Goal: Transaction & Acquisition: Purchase product/service

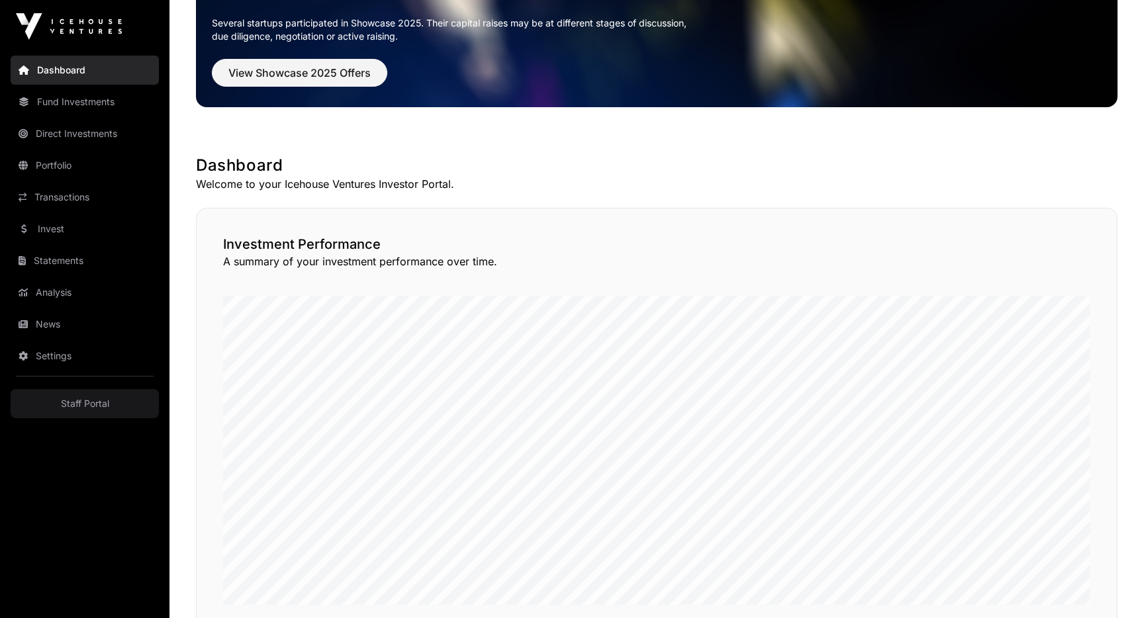
scroll to position [21, 0]
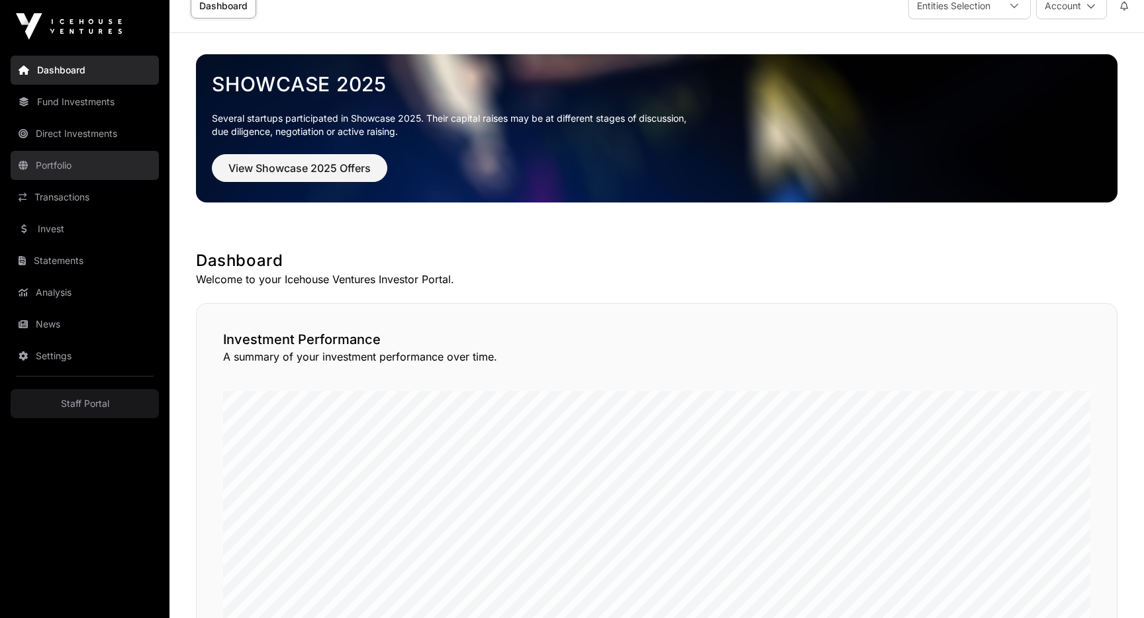
click at [75, 167] on link "Portfolio" at bounding box center [85, 165] width 148 height 29
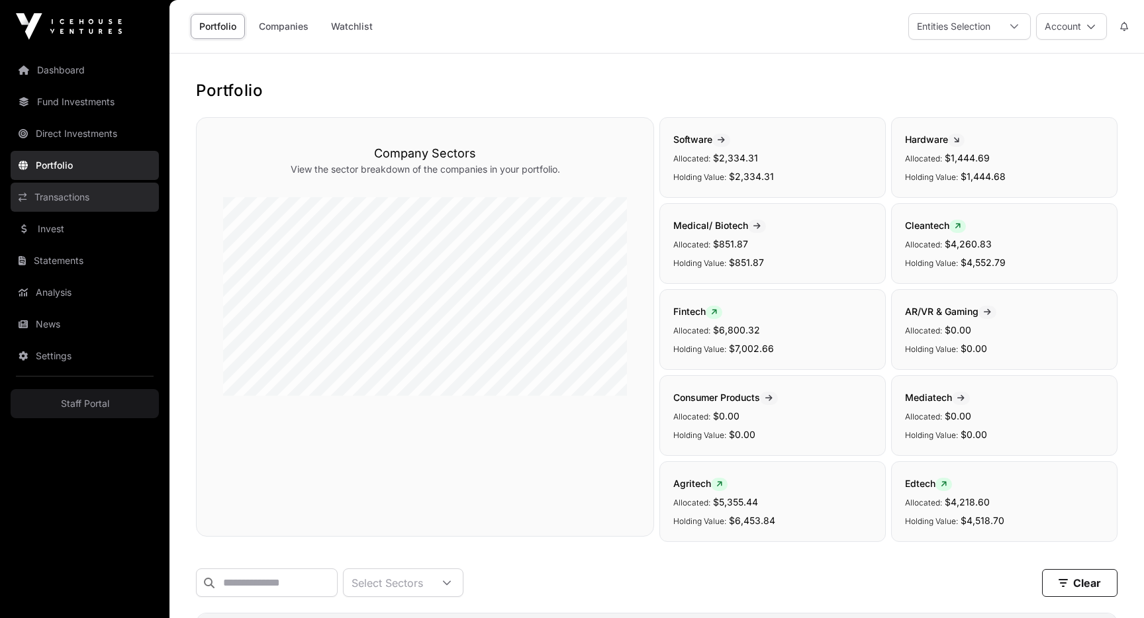
click at [67, 203] on link "Transactions" at bounding box center [85, 197] width 148 height 29
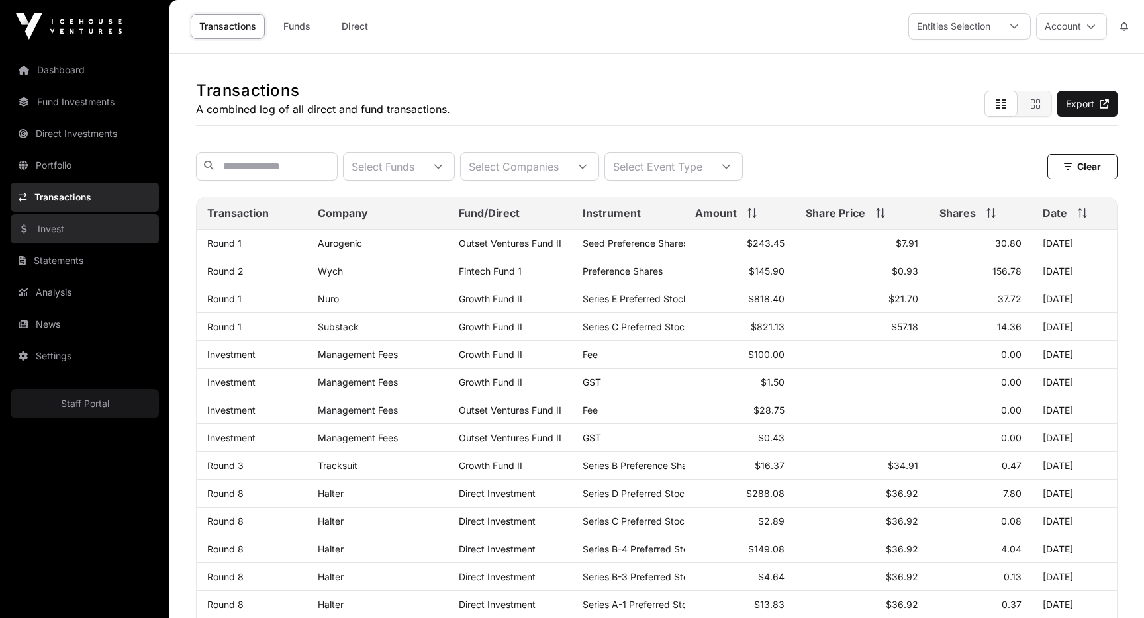
click at [62, 226] on link "Invest" at bounding box center [85, 228] width 148 height 29
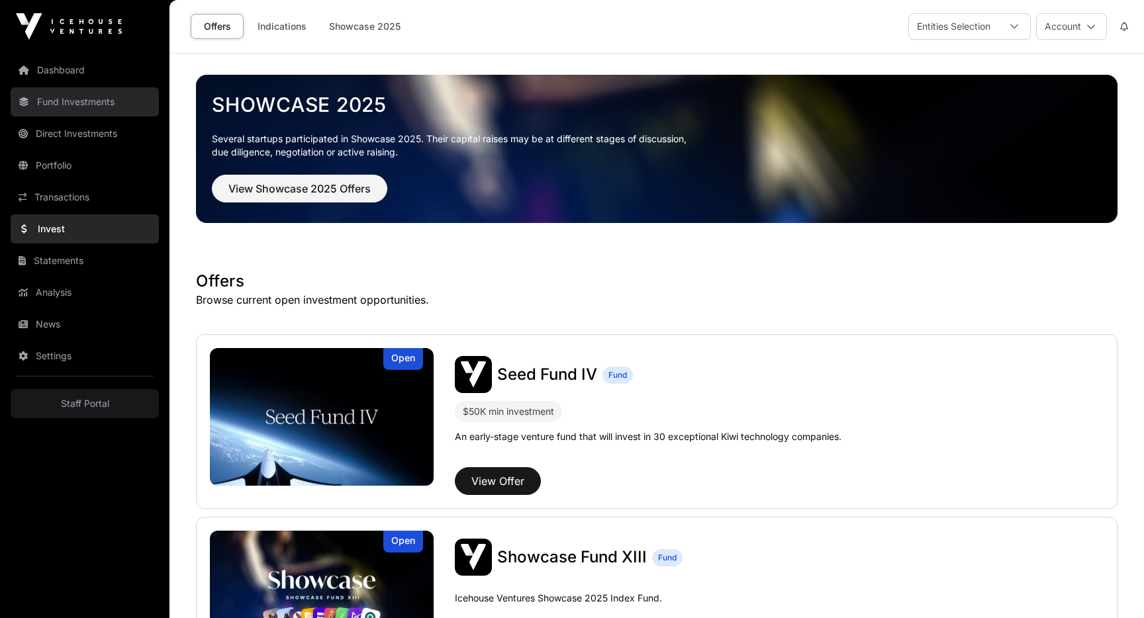
click at [70, 102] on link "Fund Investments" at bounding box center [85, 101] width 148 height 29
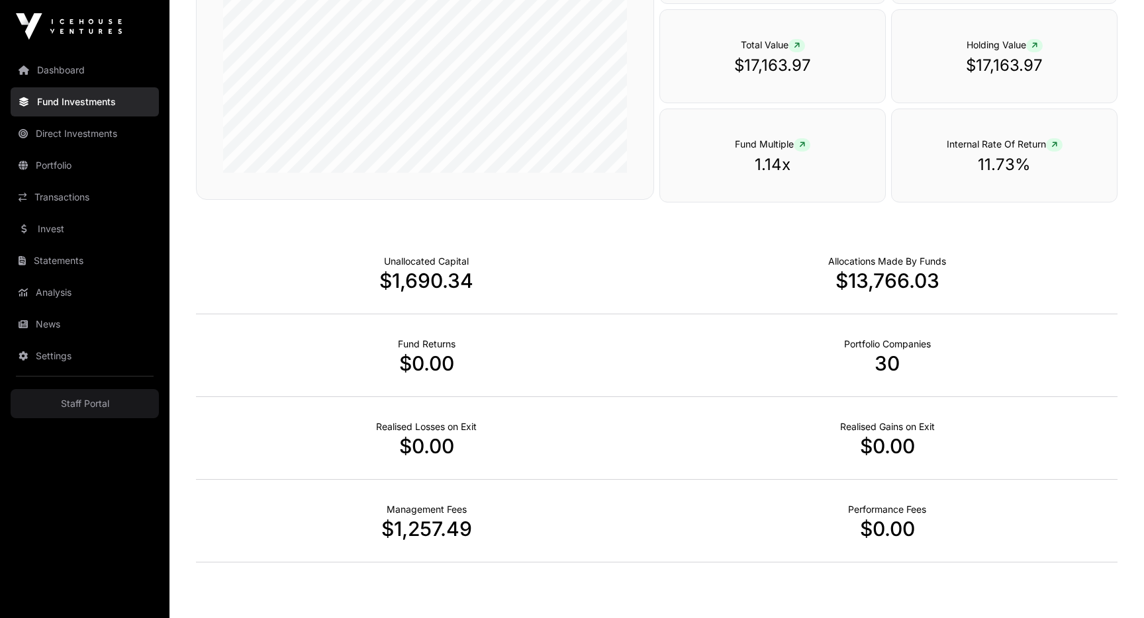
scroll to position [743, 0]
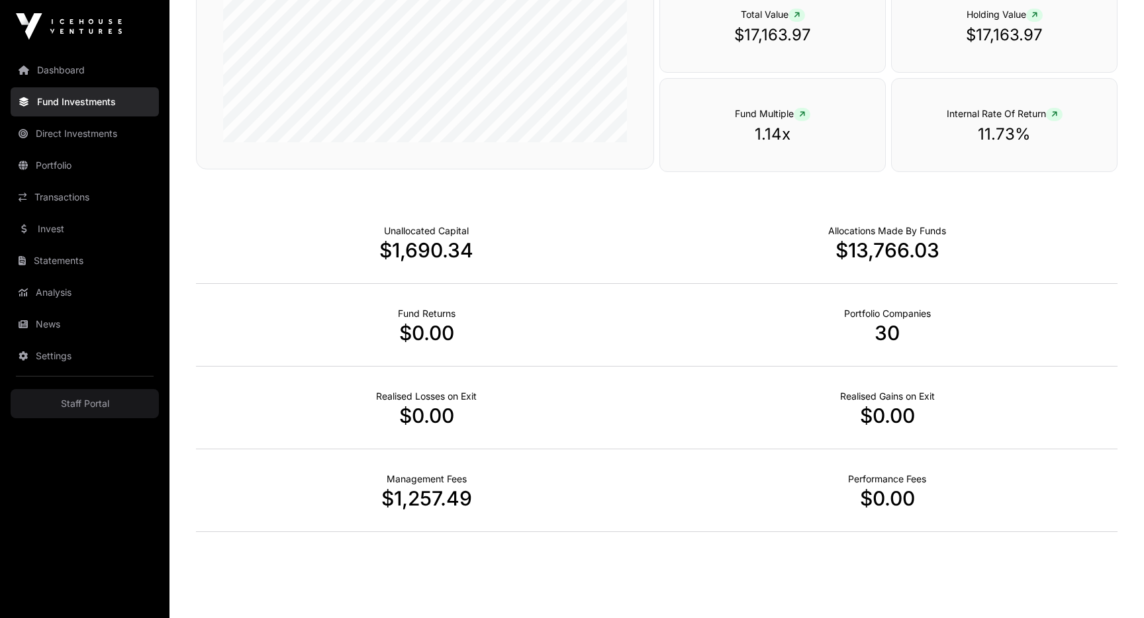
click at [974, 132] on p "11.73%" at bounding box center [1004, 134] width 172 height 21
click at [1038, 146] on div "Internal Rate Of Return 11.73%" at bounding box center [1004, 125] width 226 height 94
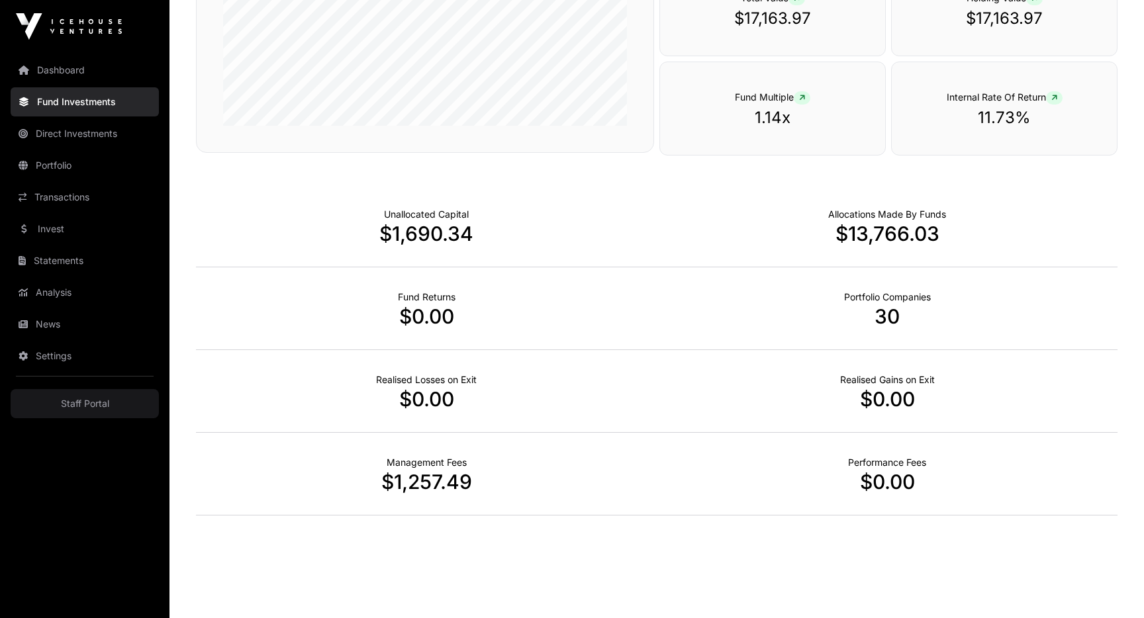
scroll to position [0, 0]
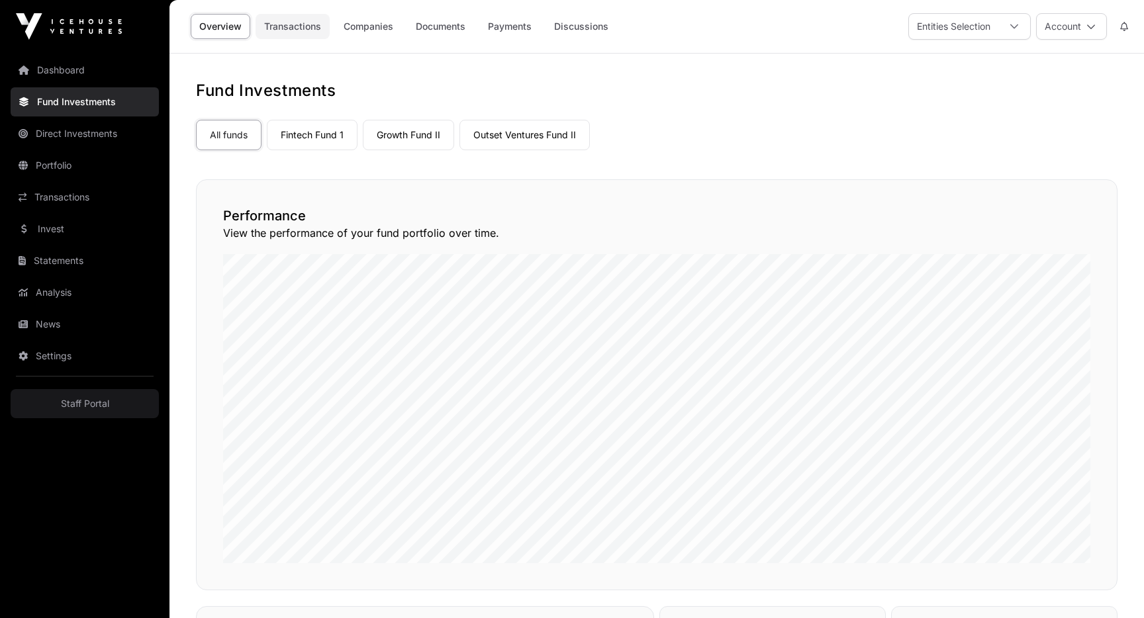
click at [308, 28] on link "Transactions" at bounding box center [292, 26] width 74 height 25
click at [227, 25] on link "Overview" at bounding box center [221, 26] width 60 height 25
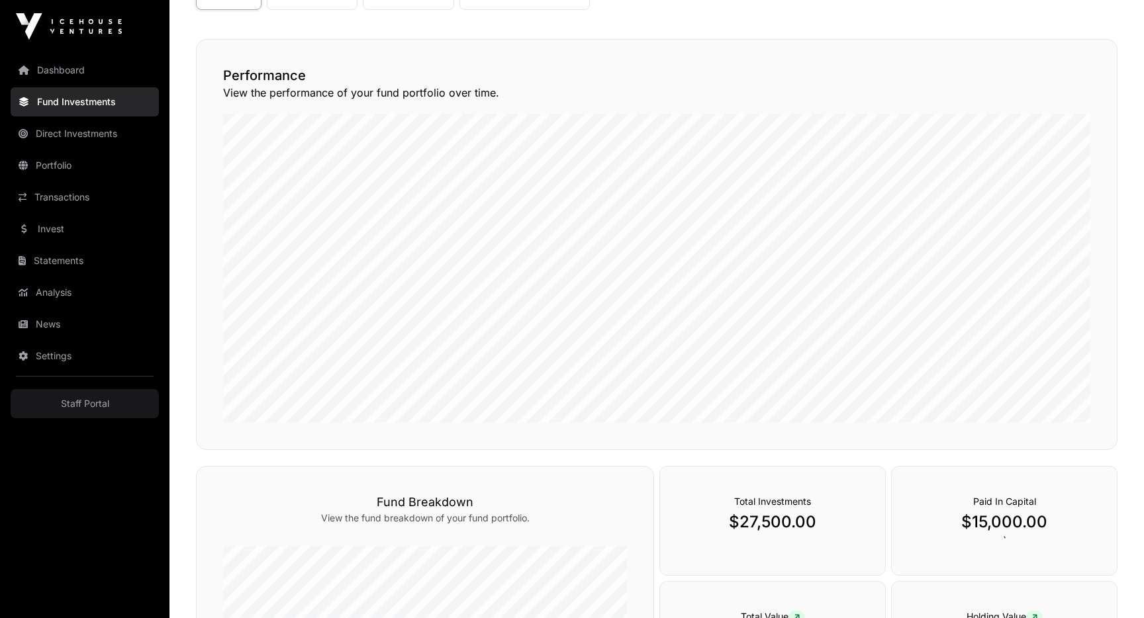
scroll to position [122, 0]
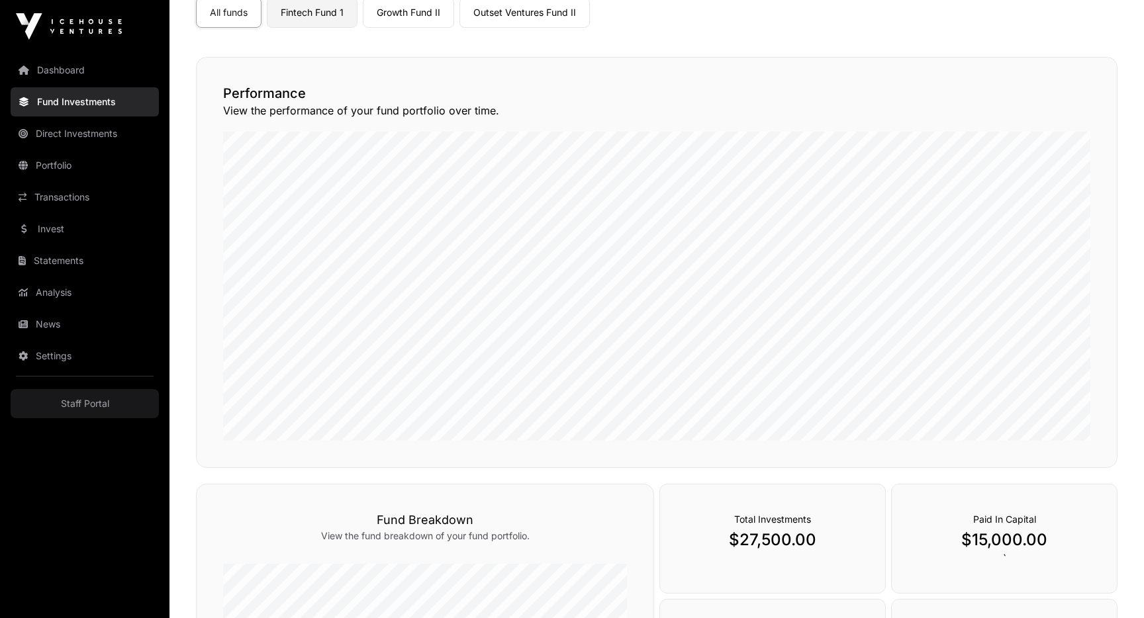
click at [310, 17] on link "Fintech Fund 1" at bounding box center [312, 12] width 91 height 30
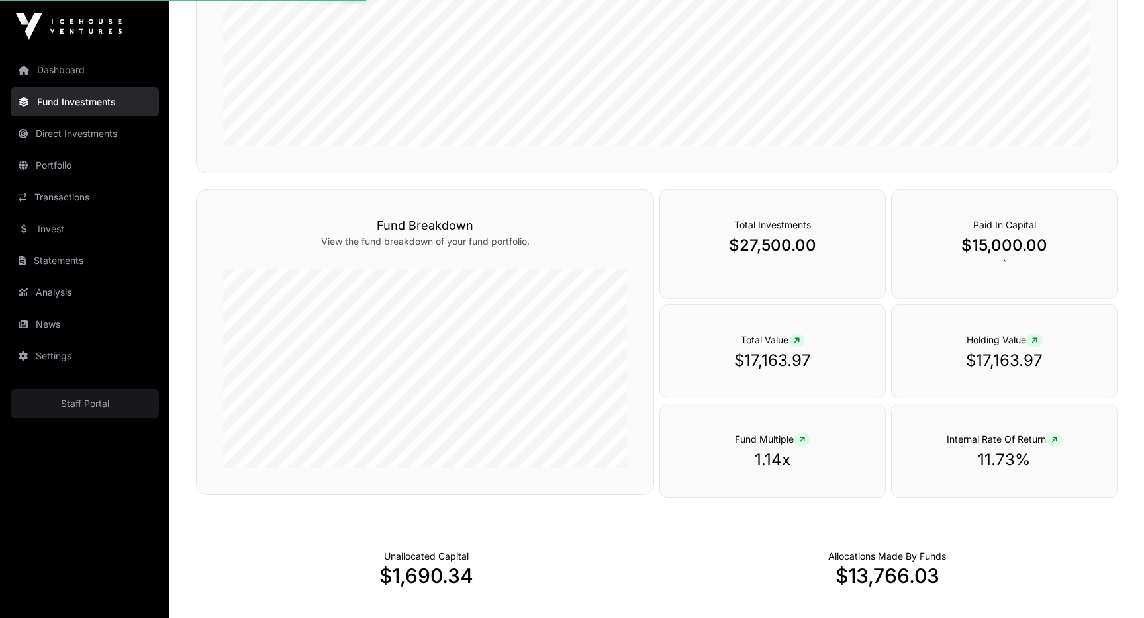
scroll to position [588, 0]
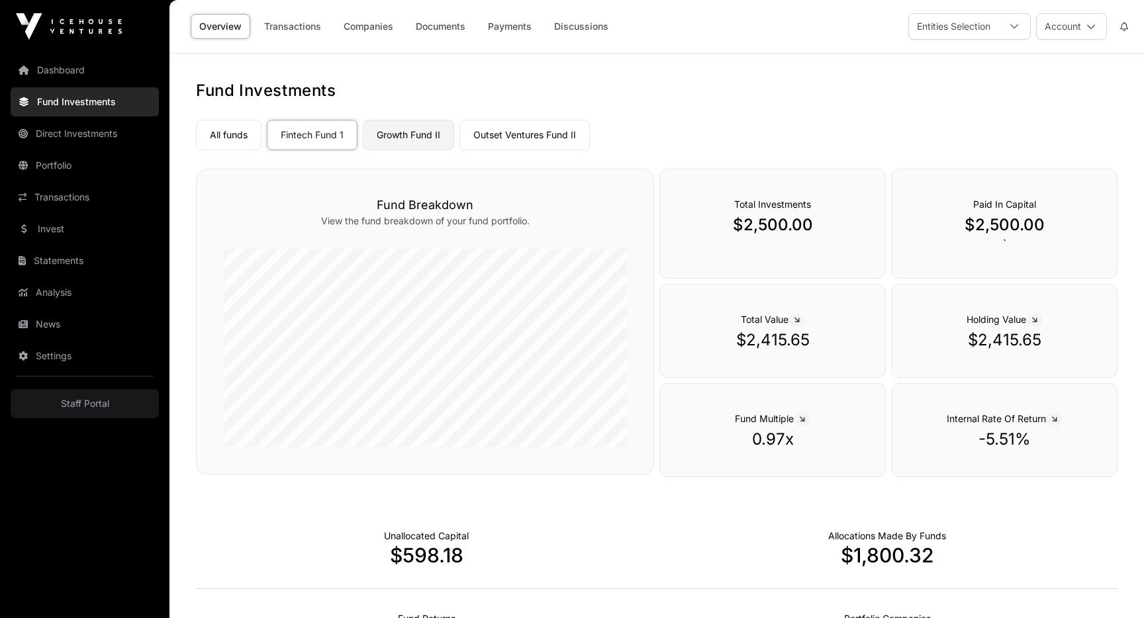
click at [395, 136] on link "Growth Fund II" at bounding box center [408, 135] width 91 height 30
click at [498, 129] on link "Outset Ventures Fund II" at bounding box center [524, 135] width 130 height 30
click at [373, 21] on link "Companies" at bounding box center [368, 26] width 67 height 25
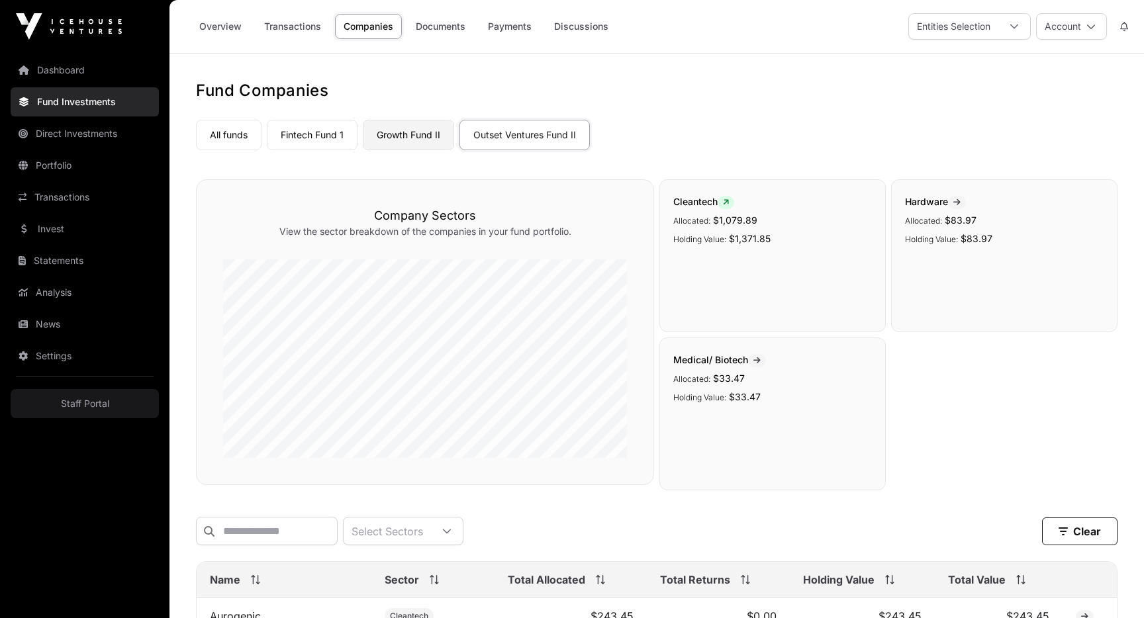
click at [398, 131] on link "Growth Fund II" at bounding box center [408, 135] width 91 height 30
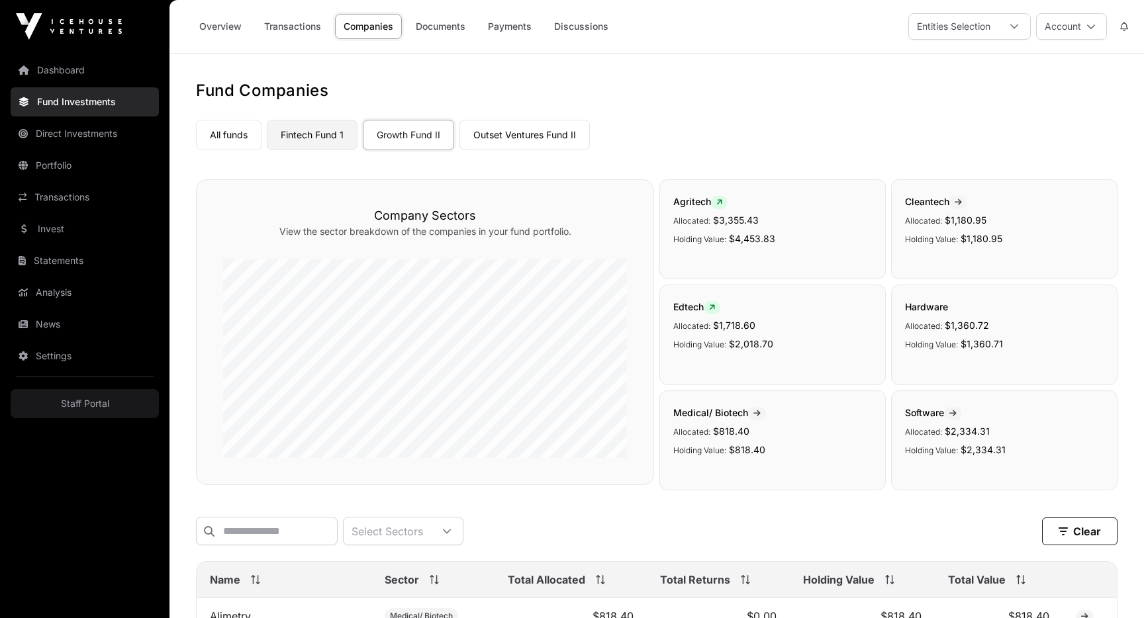
click at [324, 126] on link "Fintech Fund 1" at bounding box center [312, 135] width 91 height 30
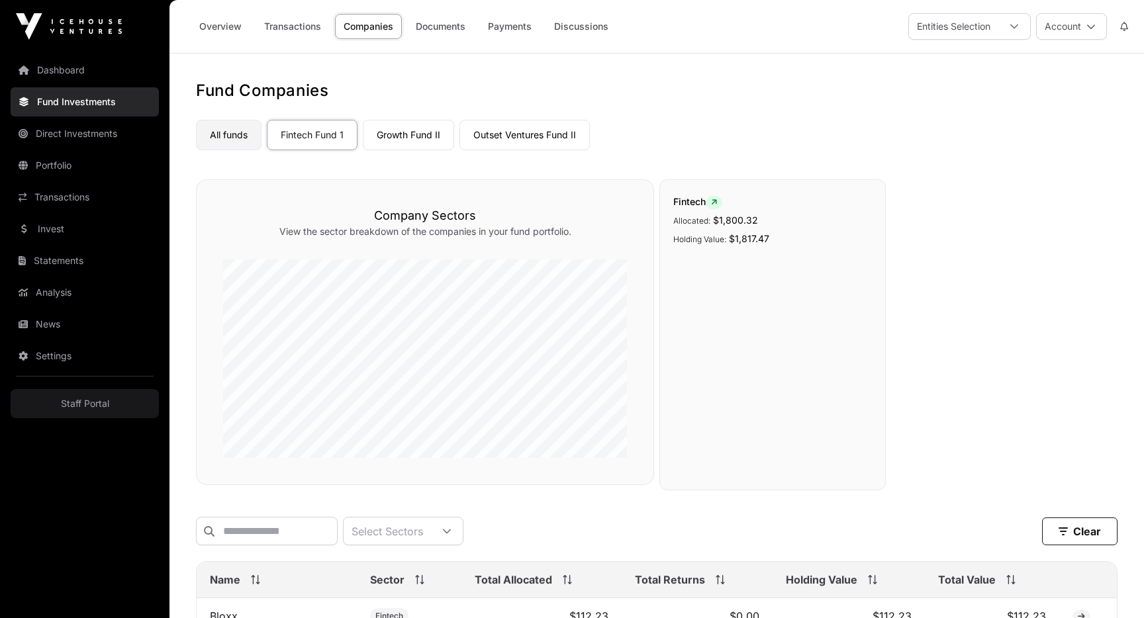
click at [239, 134] on link "All funds" at bounding box center [229, 135] width 66 height 30
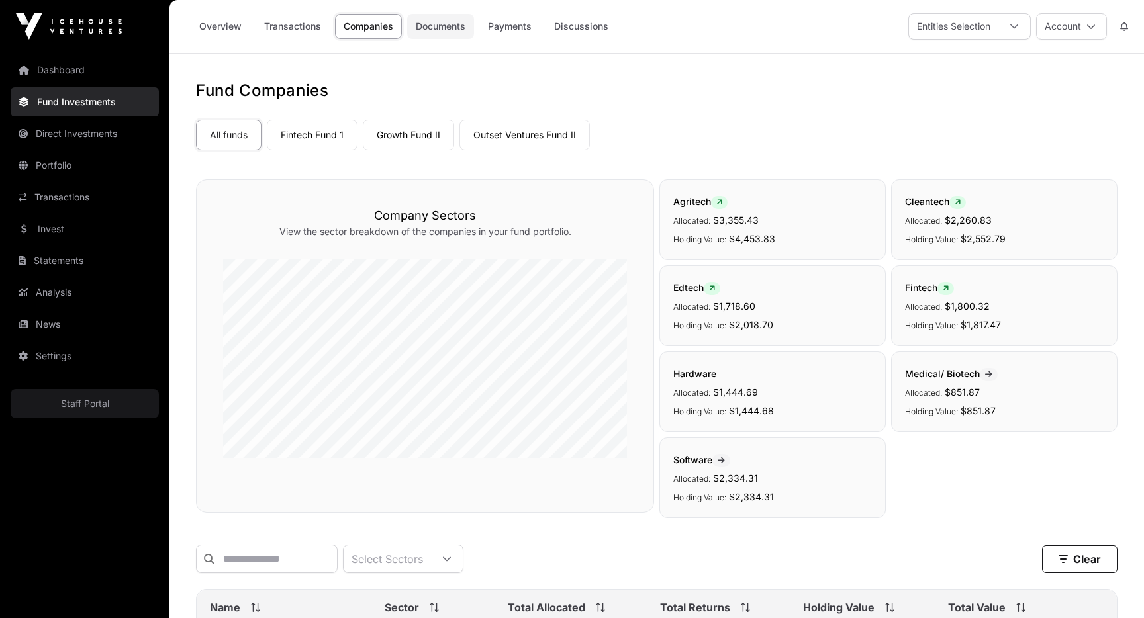
click at [449, 26] on link "Documents" at bounding box center [440, 26] width 67 height 25
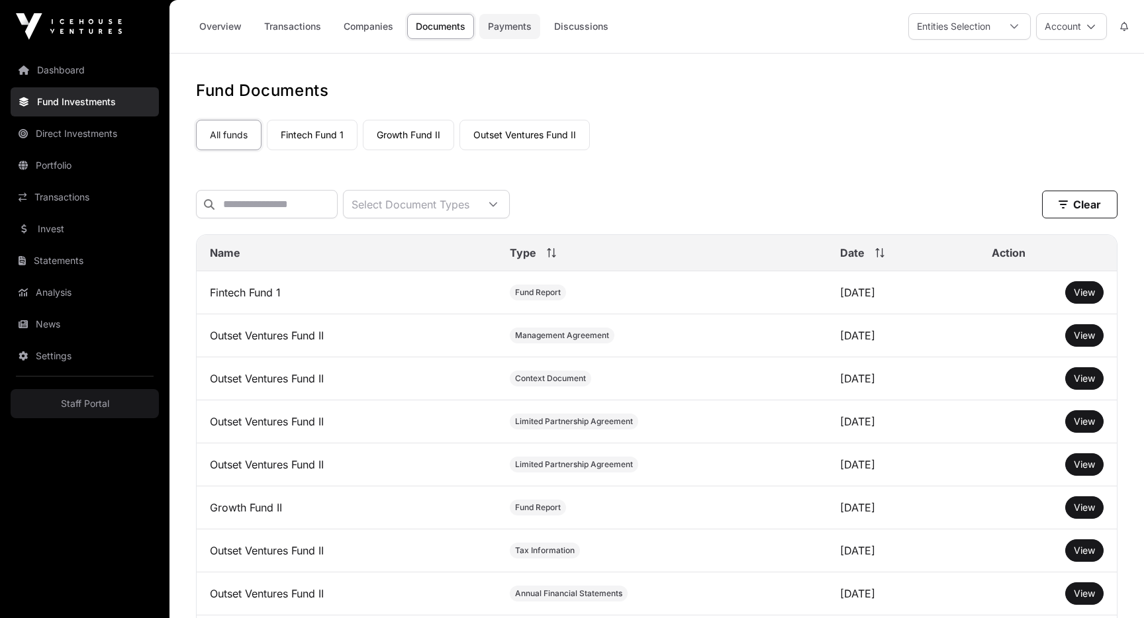
click at [516, 20] on link "Payments" at bounding box center [509, 26] width 61 height 25
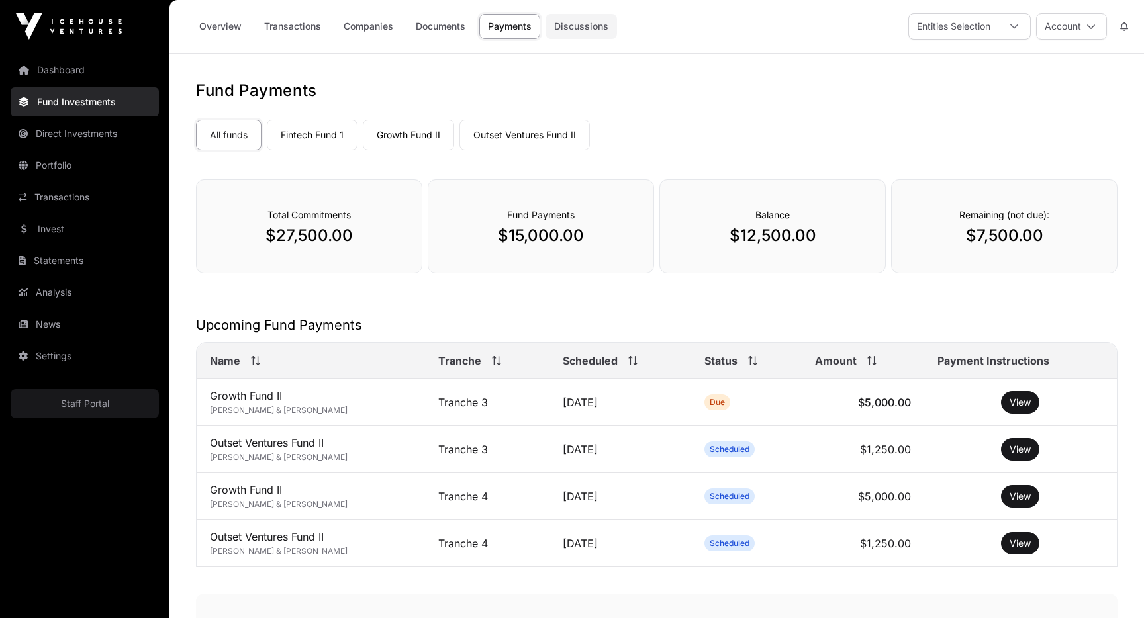
click at [590, 29] on link "Discussions" at bounding box center [580, 26] width 71 height 25
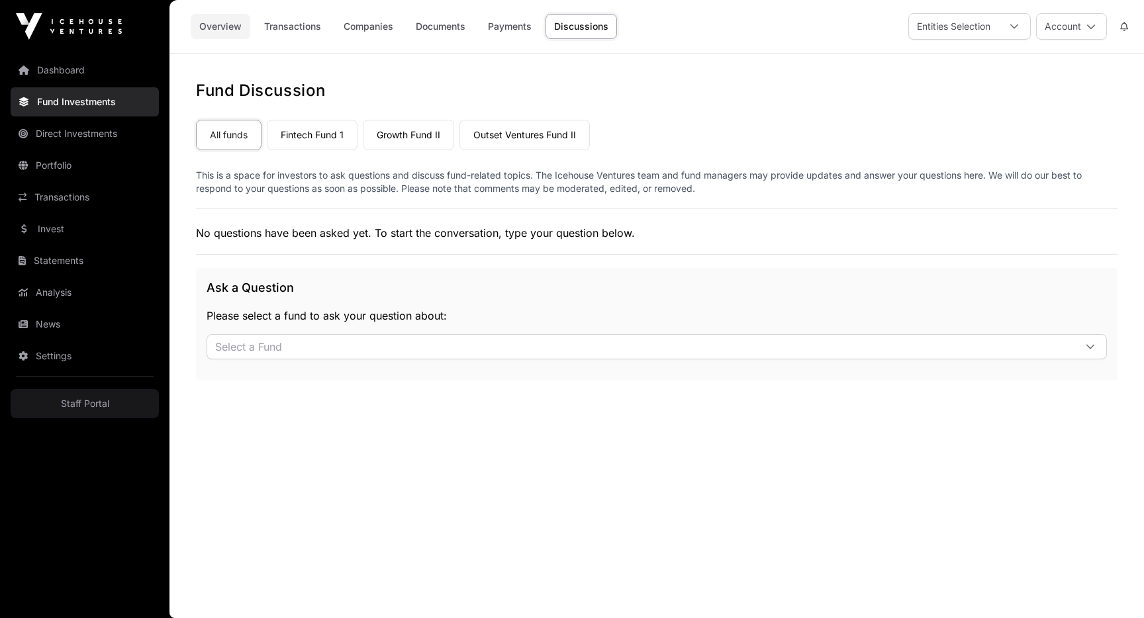
click at [222, 32] on link "Overview" at bounding box center [221, 26] width 60 height 25
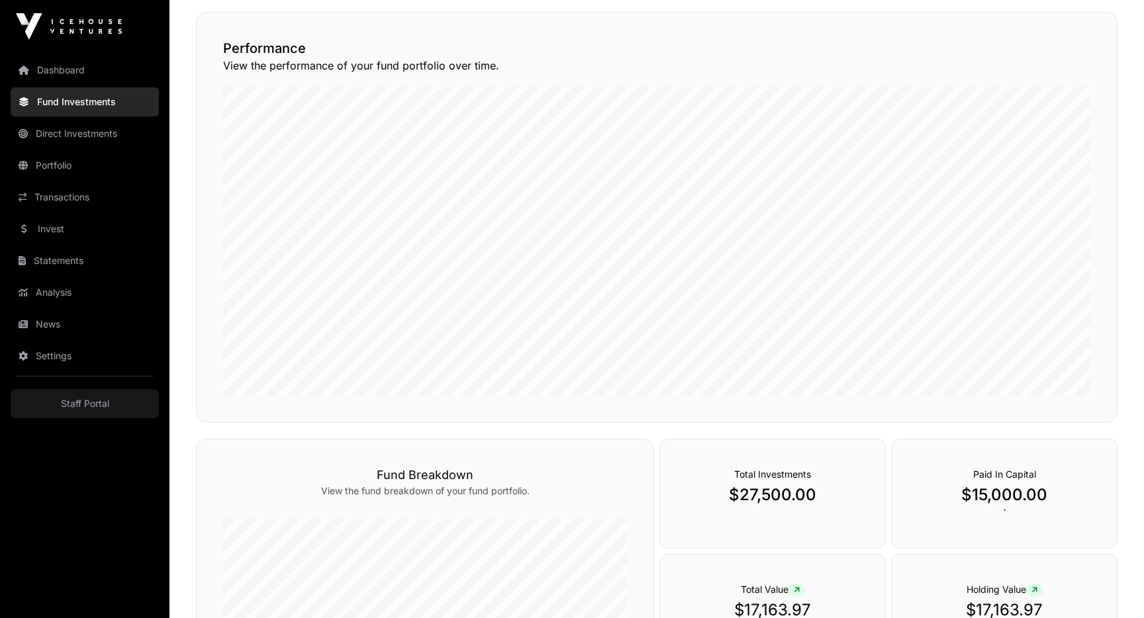
scroll to position [253, 0]
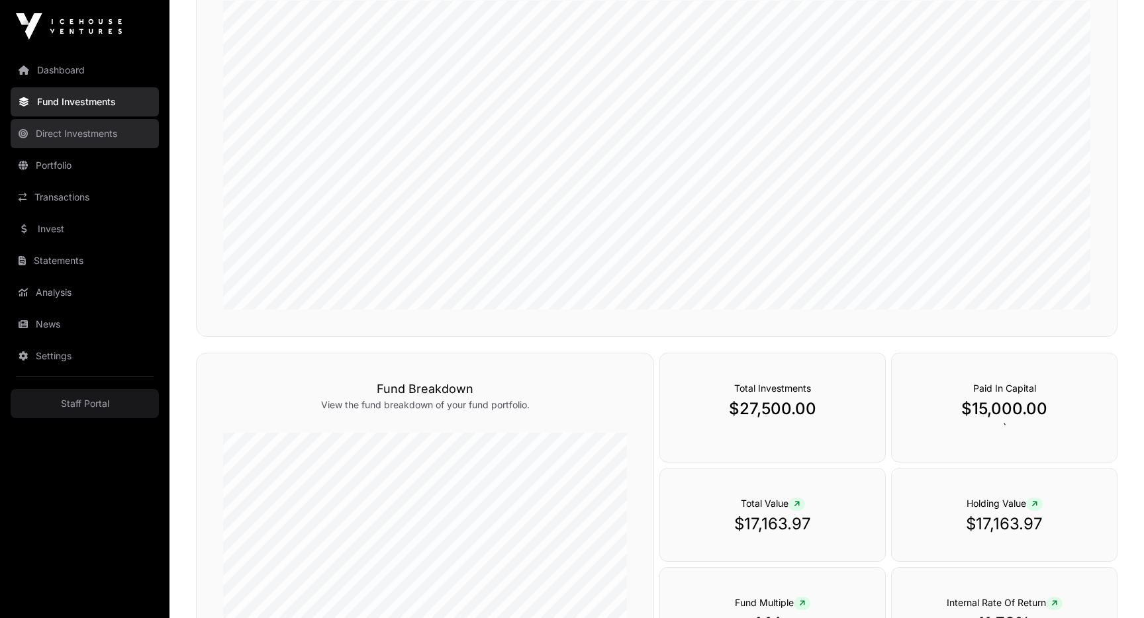
click at [73, 128] on link "Direct Investments" at bounding box center [85, 133] width 148 height 29
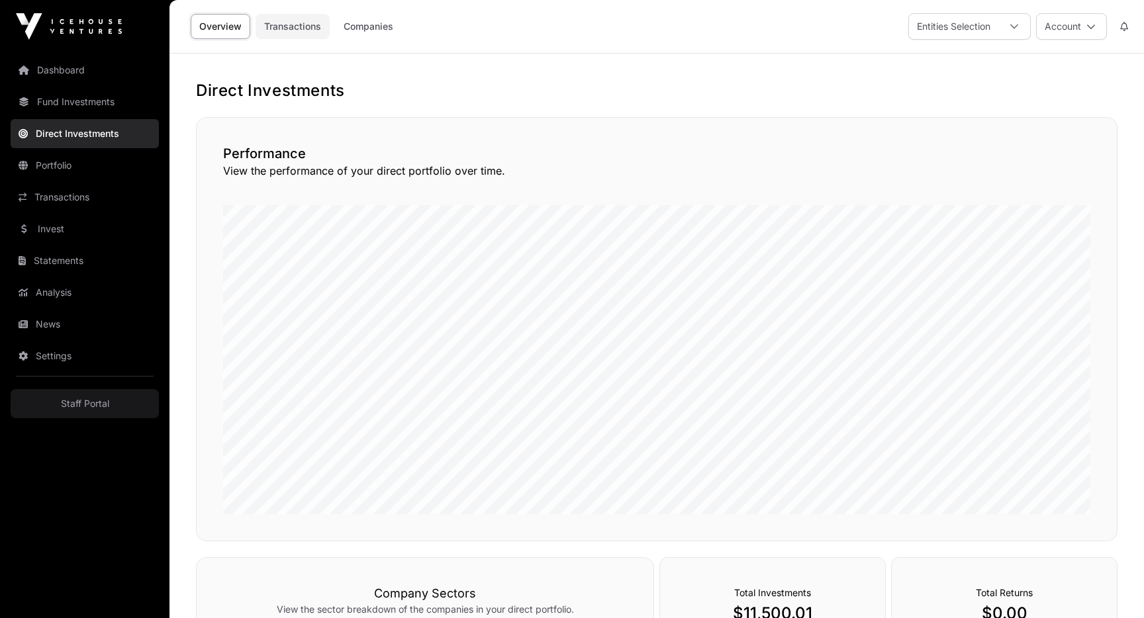
click at [308, 22] on link "Transactions" at bounding box center [292, 26] width 74 height 25
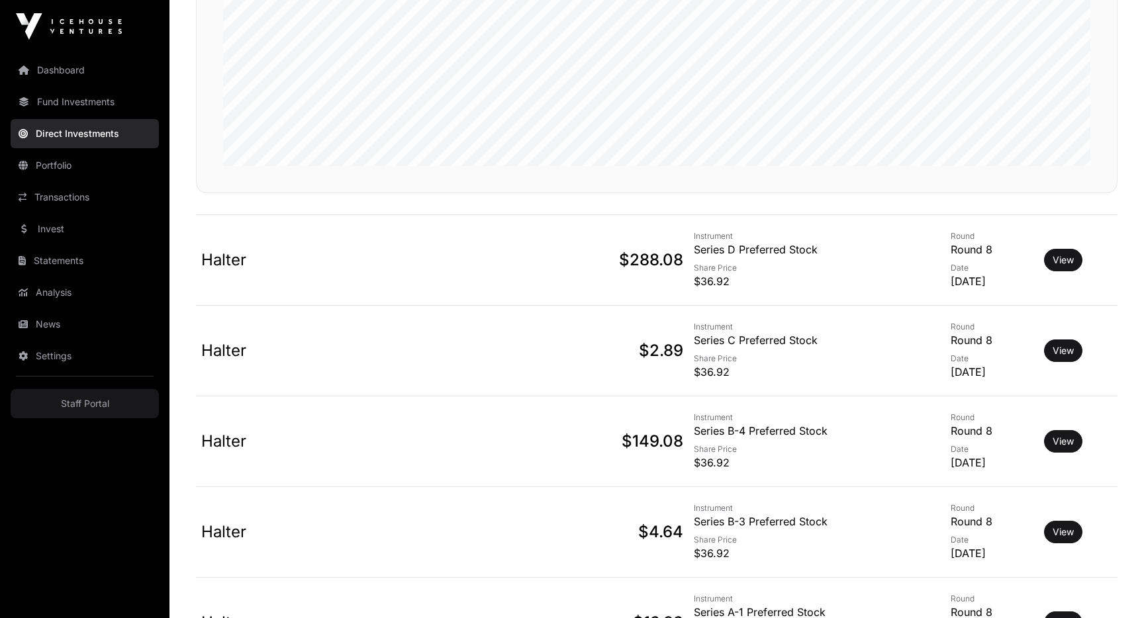
scroll to position [333, 0]
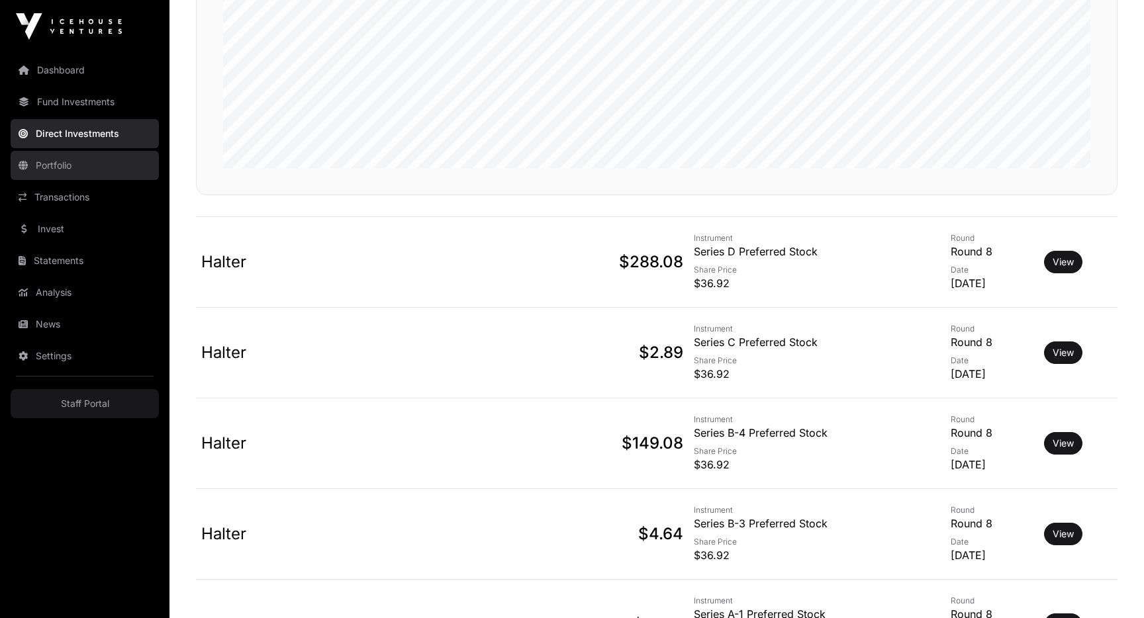
click at [71, 174] on link "Portfolio" at bounding box center [85, 165] width 148 height 29
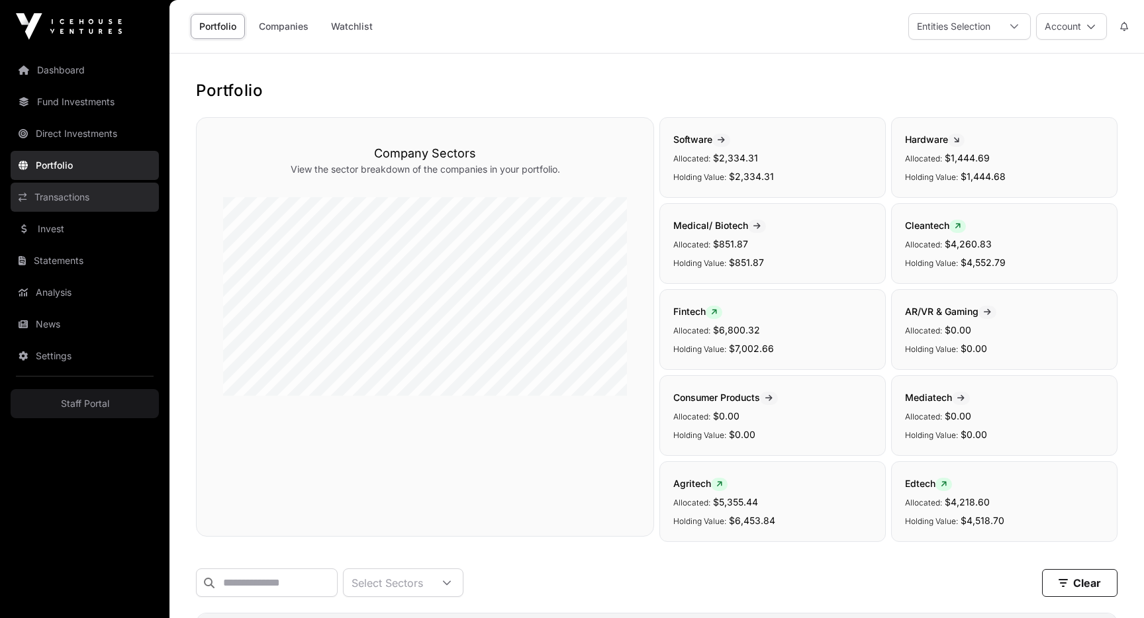
click at [76, 206] on link "Transactions" at bounding box center [85, 197] width 148 height 29
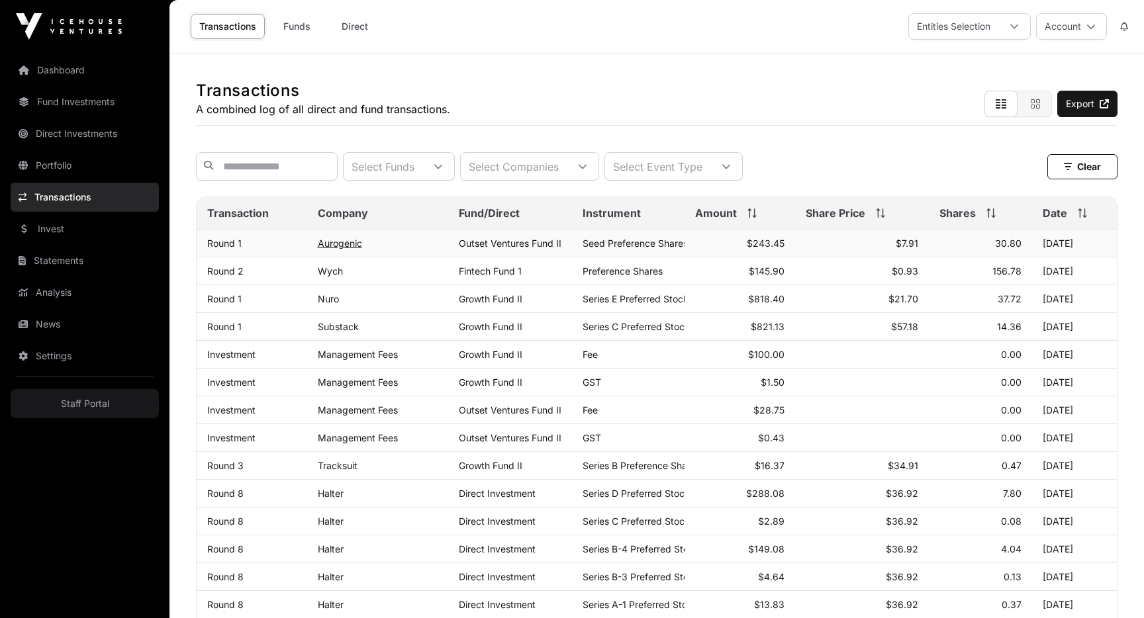
click at [343, 248] on link "Aurogenic" at bounding box center [340, 243] width 44 height 11
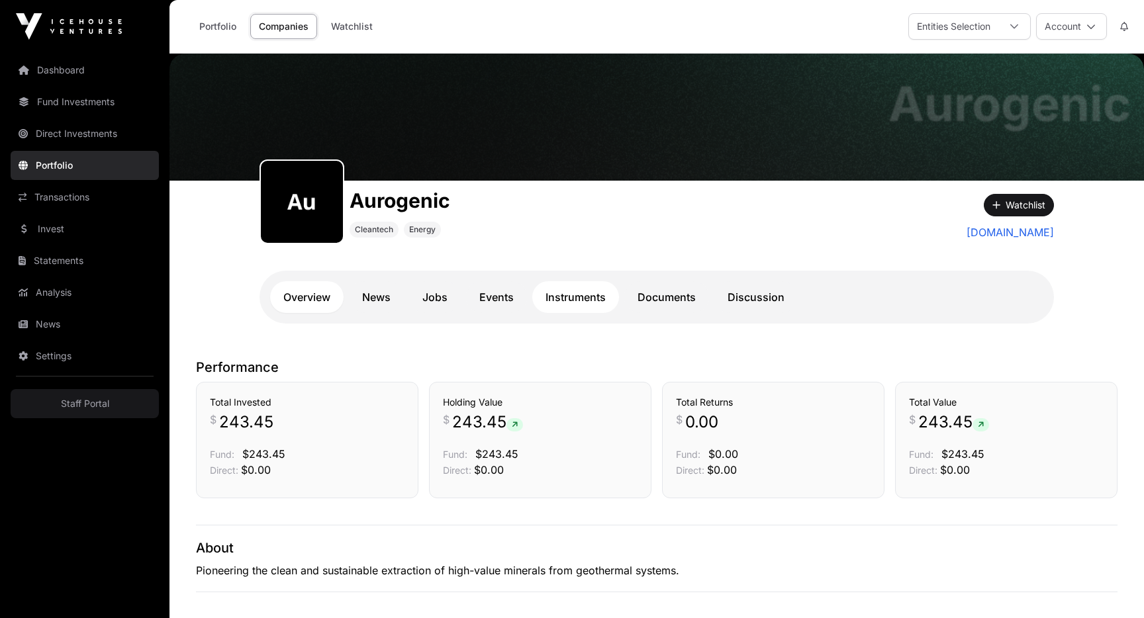
click at [586, 285] on link "Instruments" at bounding box center [575, 297] width 87 height 32
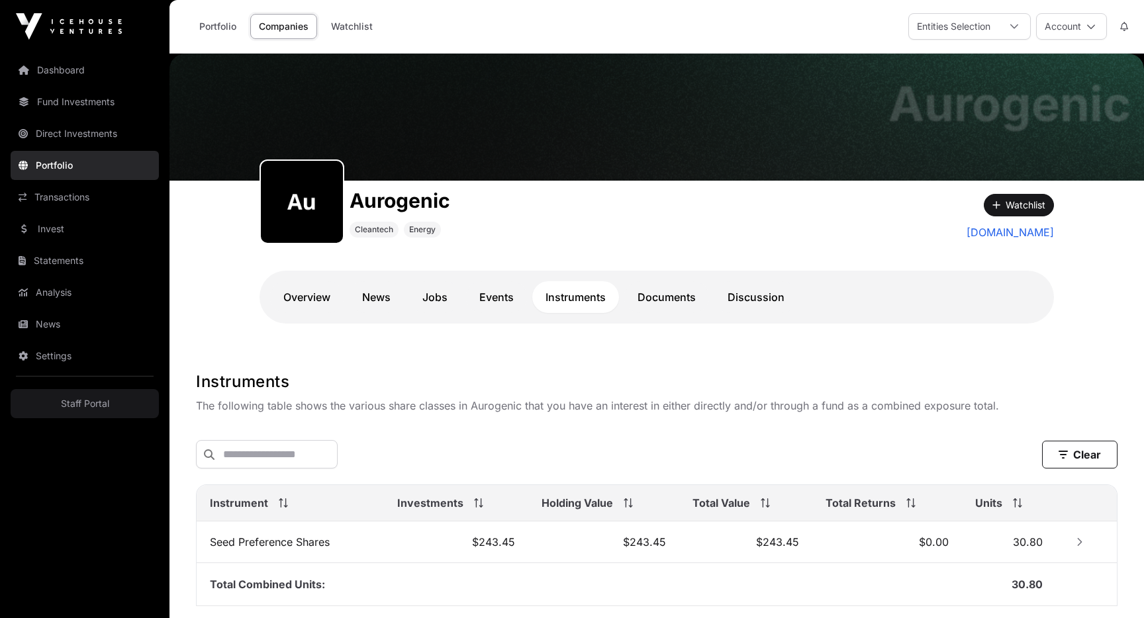
scroll to position [101, 0]
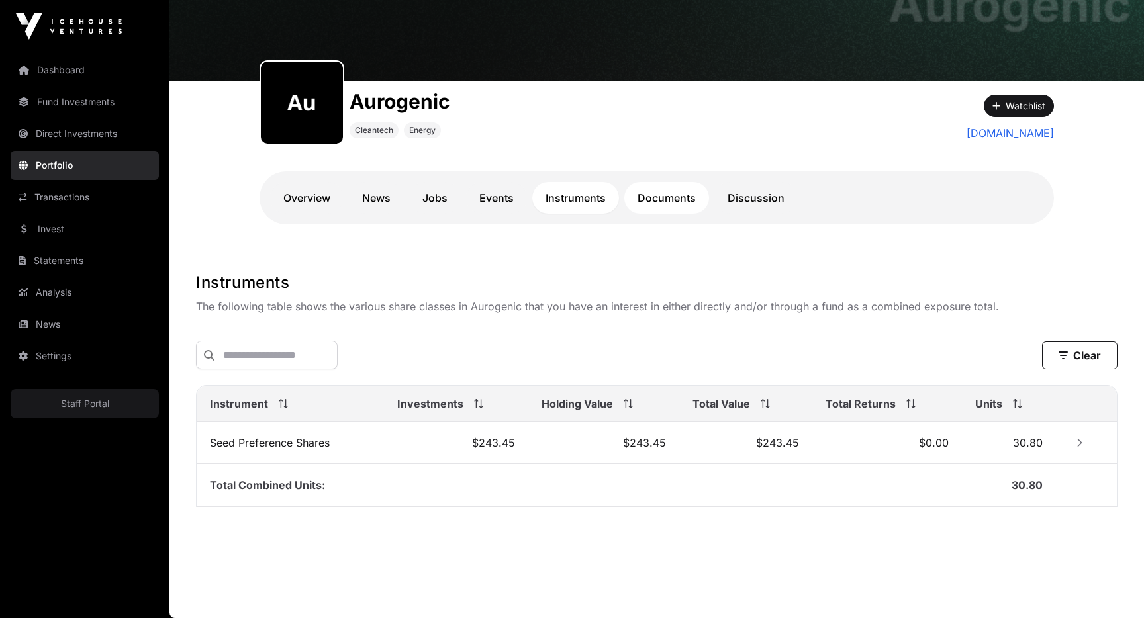
click at [657, 210] on link "Documents" at bounding box center [666, 198] width 85 height 32
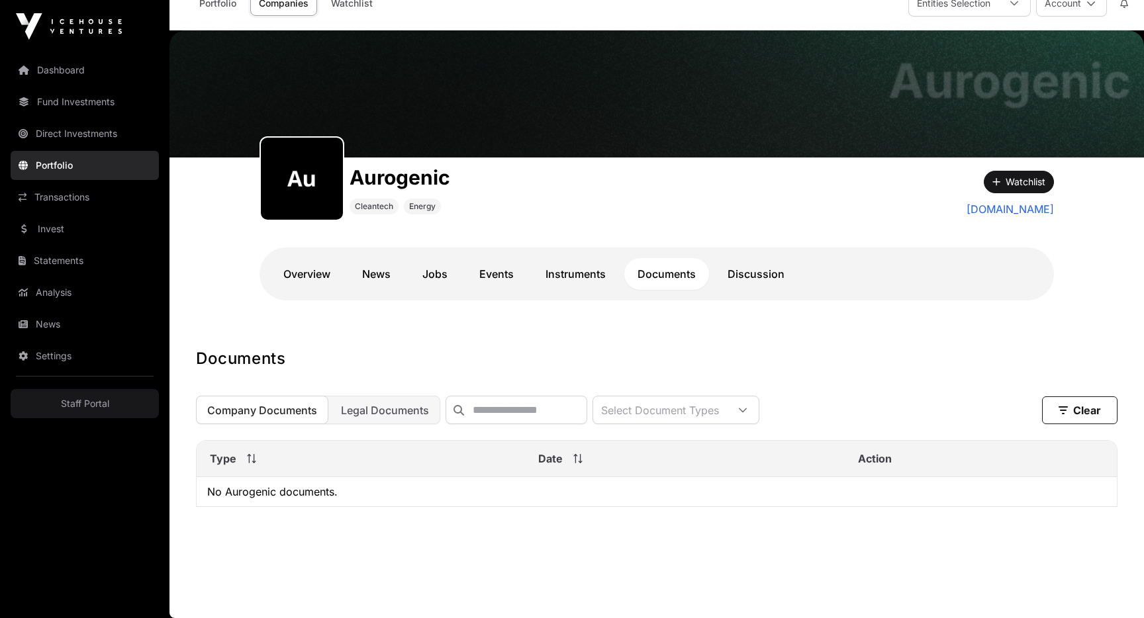
scroll to position [25, 0]
click at [736, 270] on link "Discussion" at bounding box center [755, 274] width 83 height 32
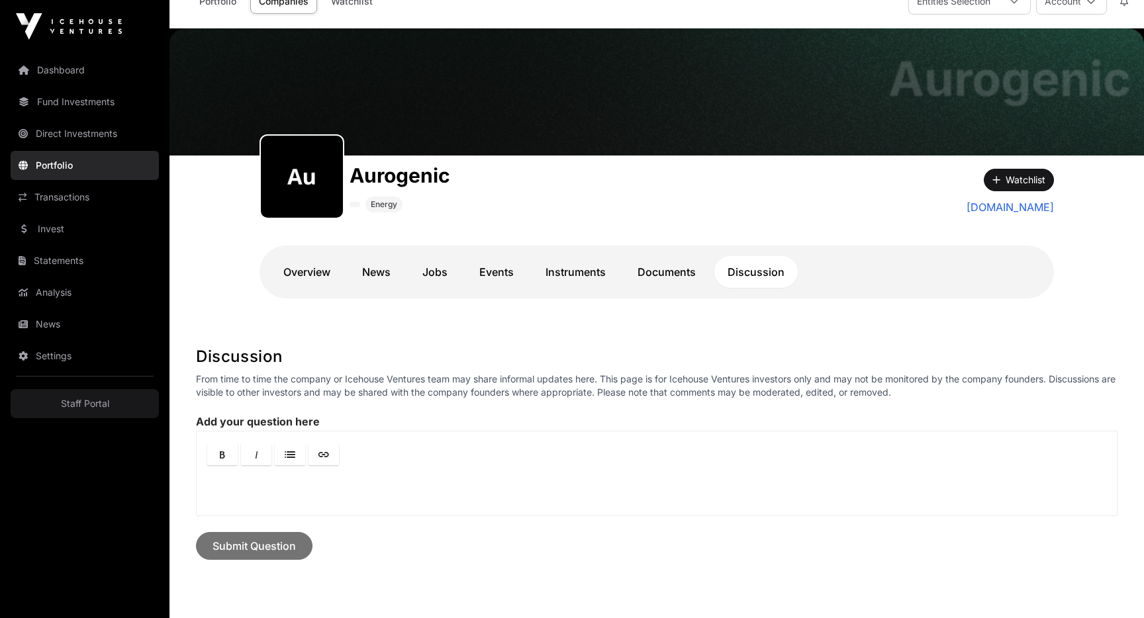
scroll to position [131, 0]
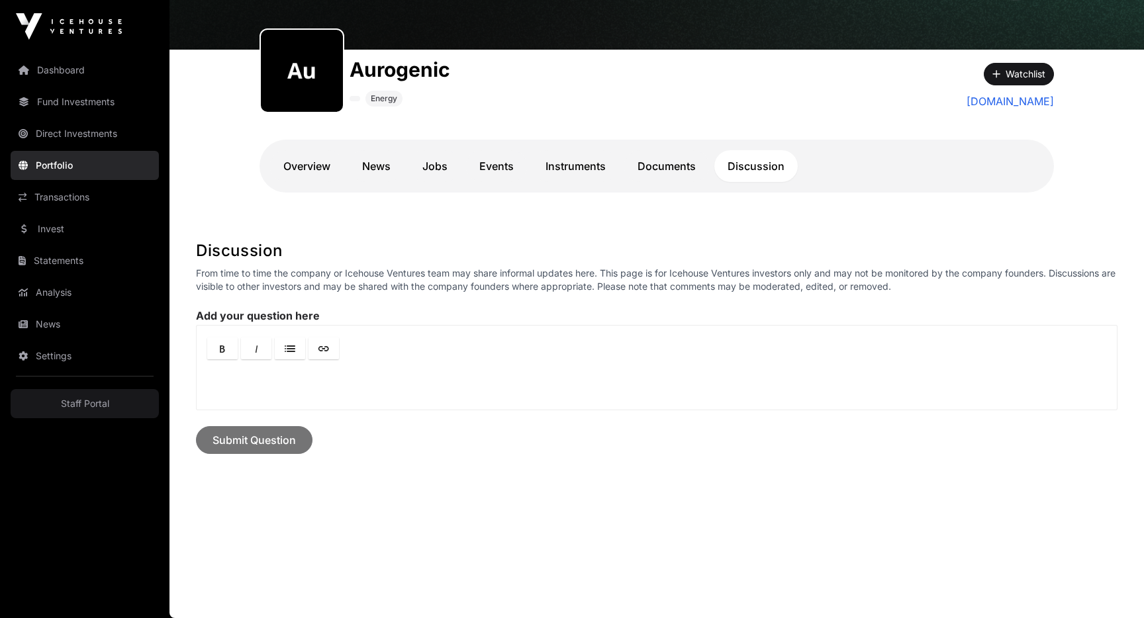
click at [345, 167] on nav "Overview News Jobs Events Instruments Documents Discussion" at bounding box center [656, 166] width 773 height 32
click at [331, 167] on link "Overview" at bounding box center [306, 166] width 73 height 32
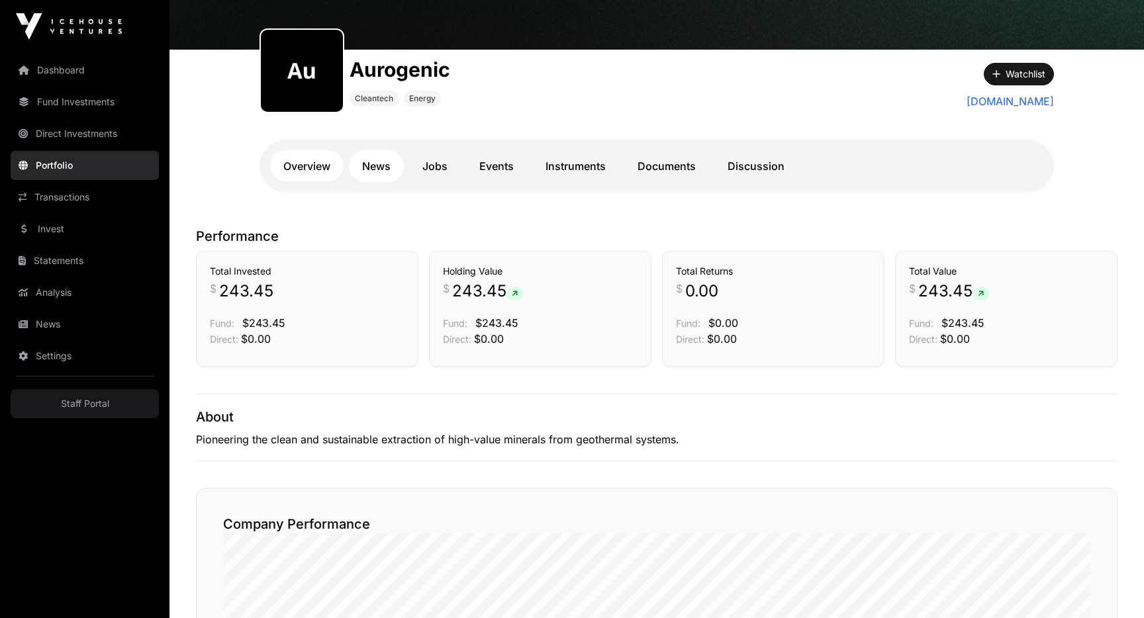
click at [379, 173] on link "News" at bounding box center [376, 166] width 55 height 32
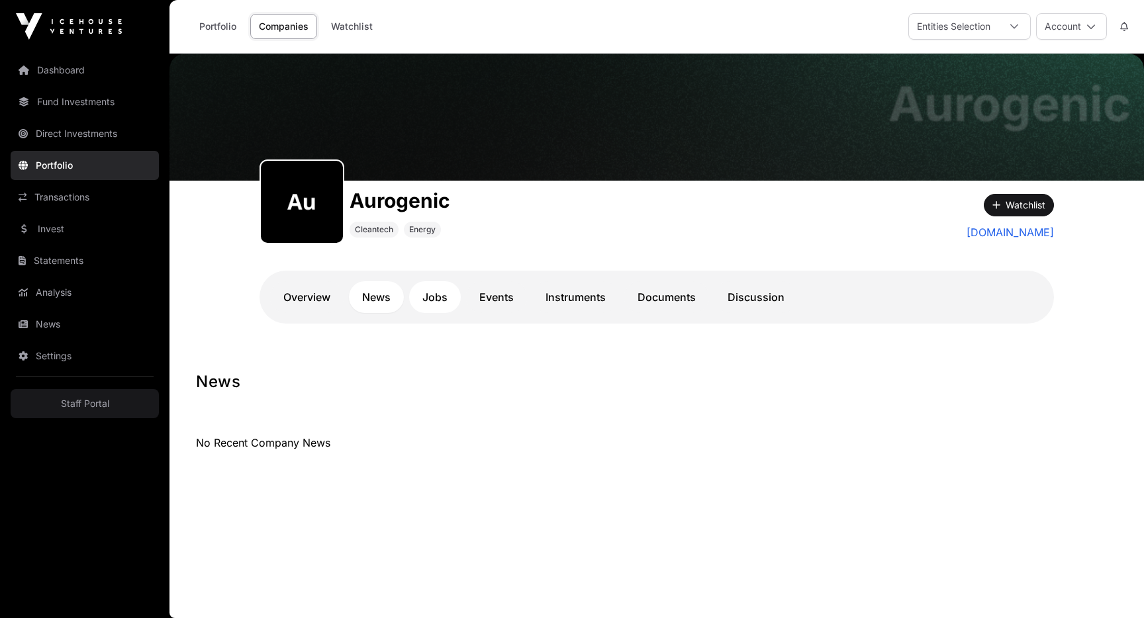
click at [435, 288] on link "Jobs" at bounding box center [435, 297] width 52 height 32
click at [520, 310] on nav "Overview News Jobs Events Instruments Documents Discussion" at bounding box center [656, 297] width 773 height 32
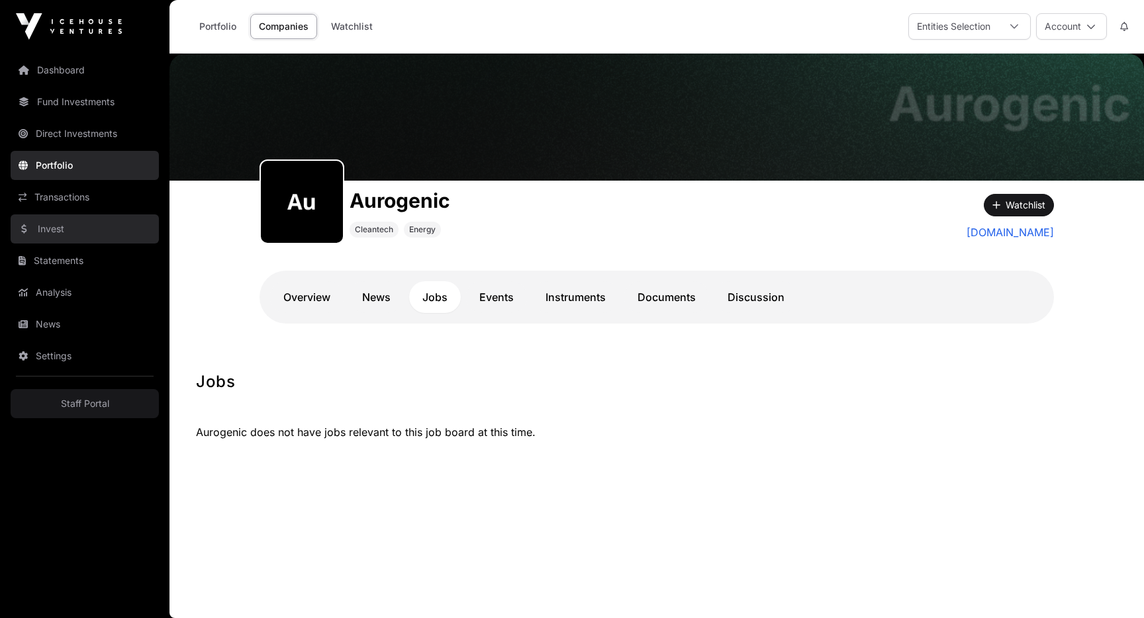
click at [62, 226] on link "Invest" at bounding box center [85, 228] width 148 height 29
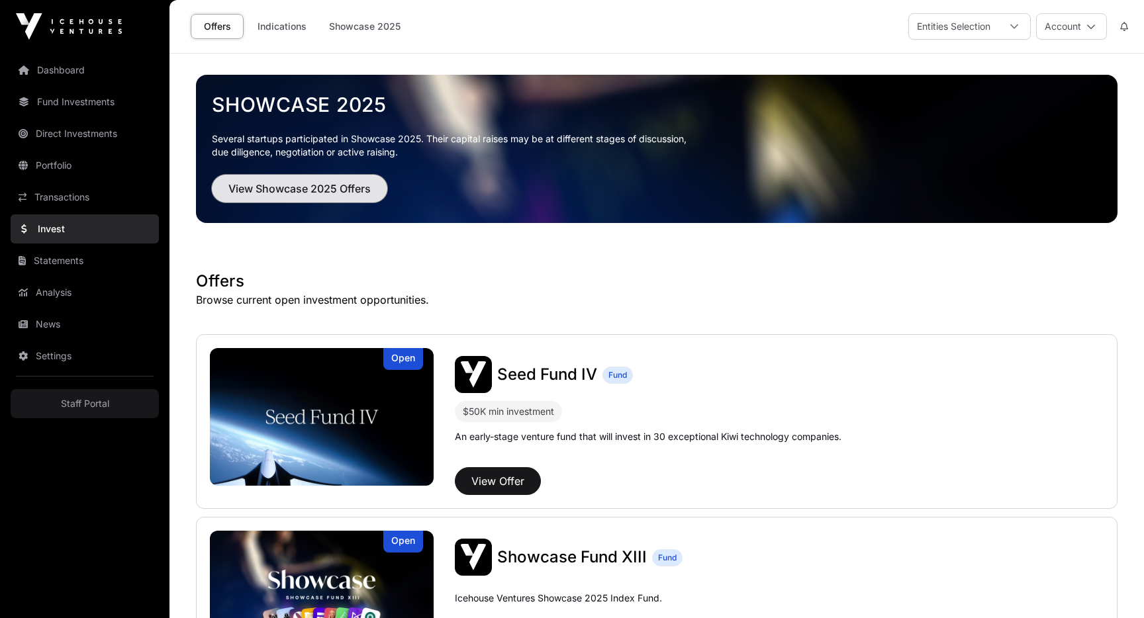
click at [308, 187] on span "View Showcase 2025 Offers" at bounding box center [299, 189] width 142 height 16
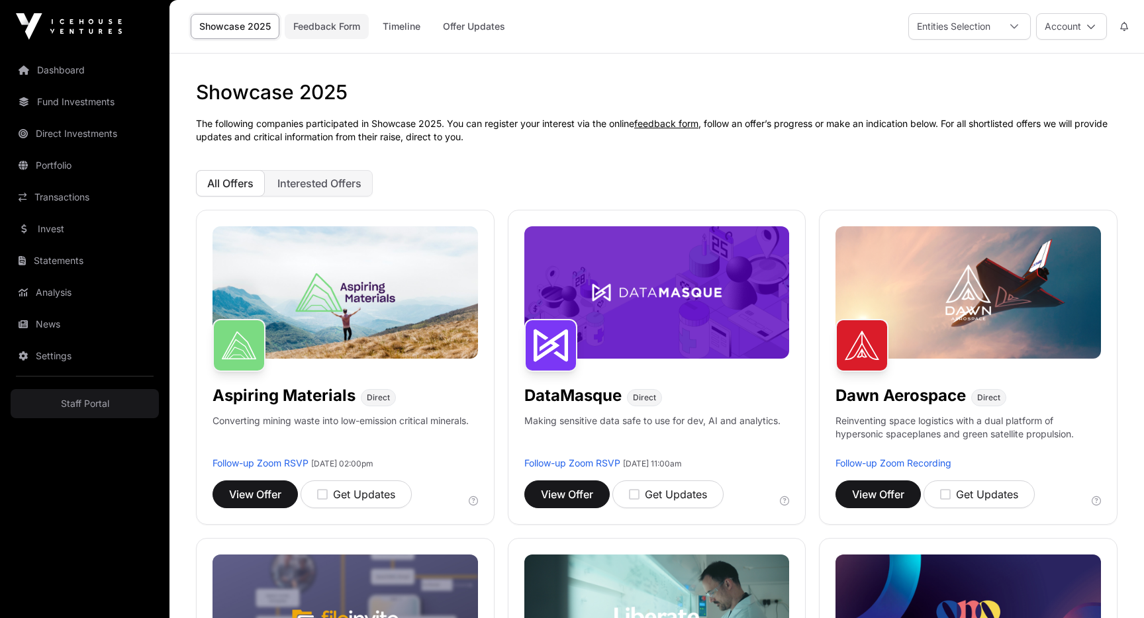
click at [339, 24] on link "Feedback Form" at bounding box center [327, 26] width 84 height 25
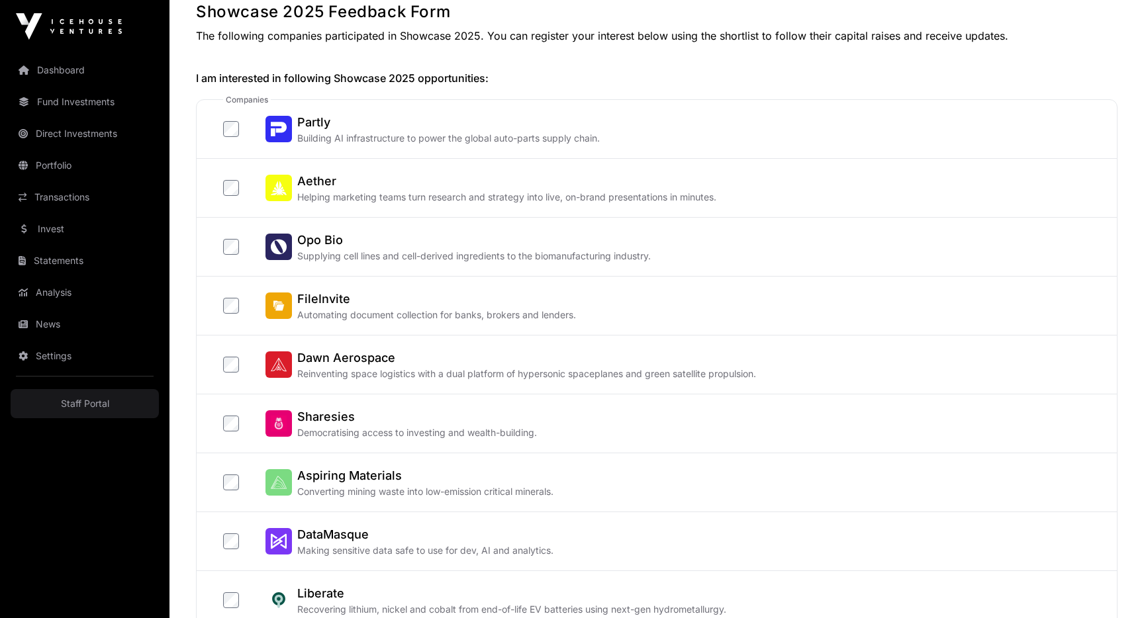
scroll to position [119, 0]
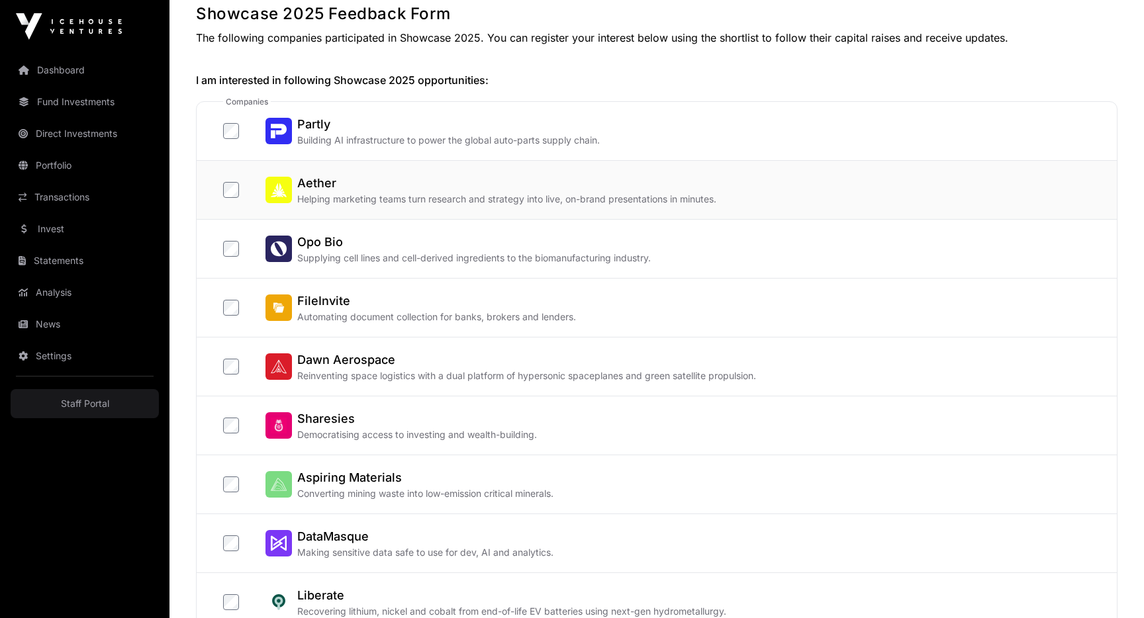
click at [306, 181] on h2 "Aether" at bounding box center [506, 183] width 419 height 19
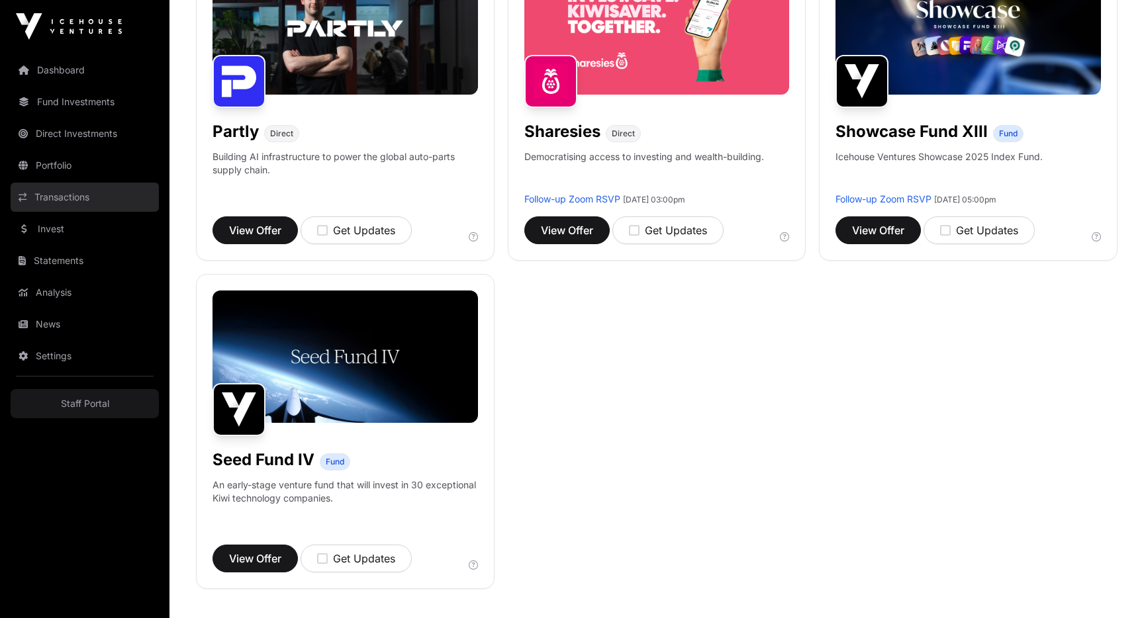
scroll to position [922, 0]
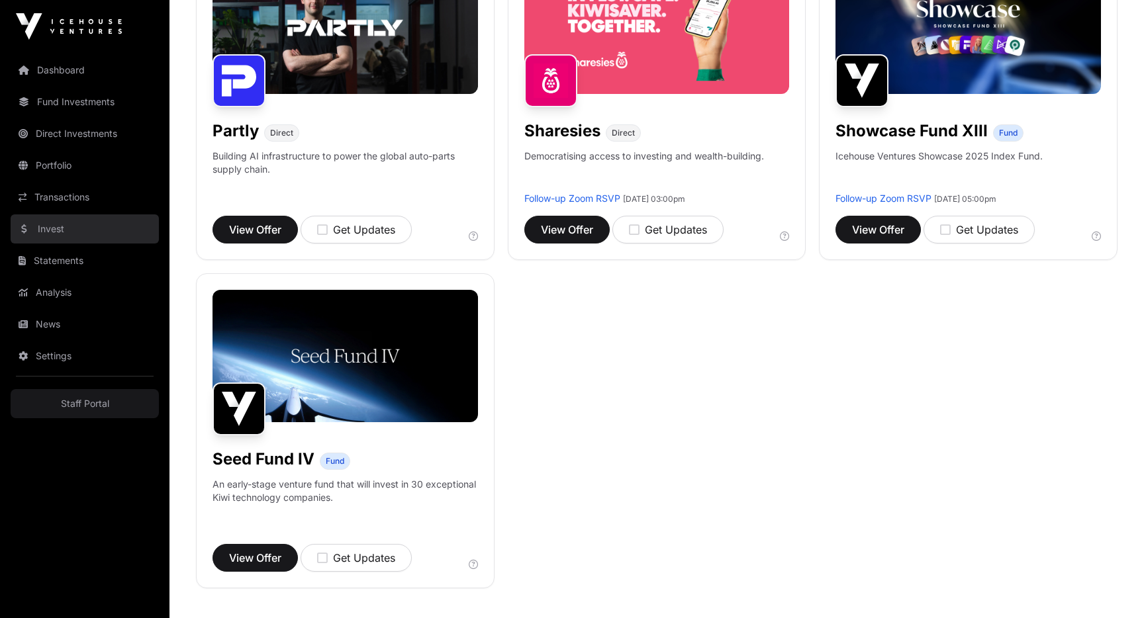
click at [89, 224] on link "Invest" at bounding box center [85, 228] width 148 height 29
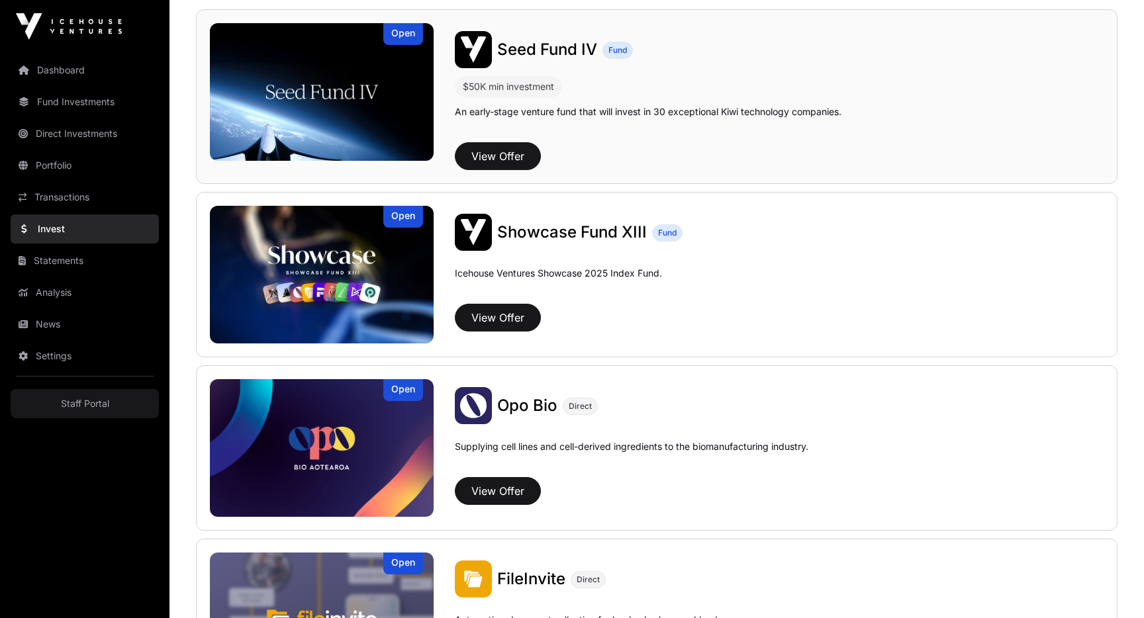
scroll to position [388, 0]
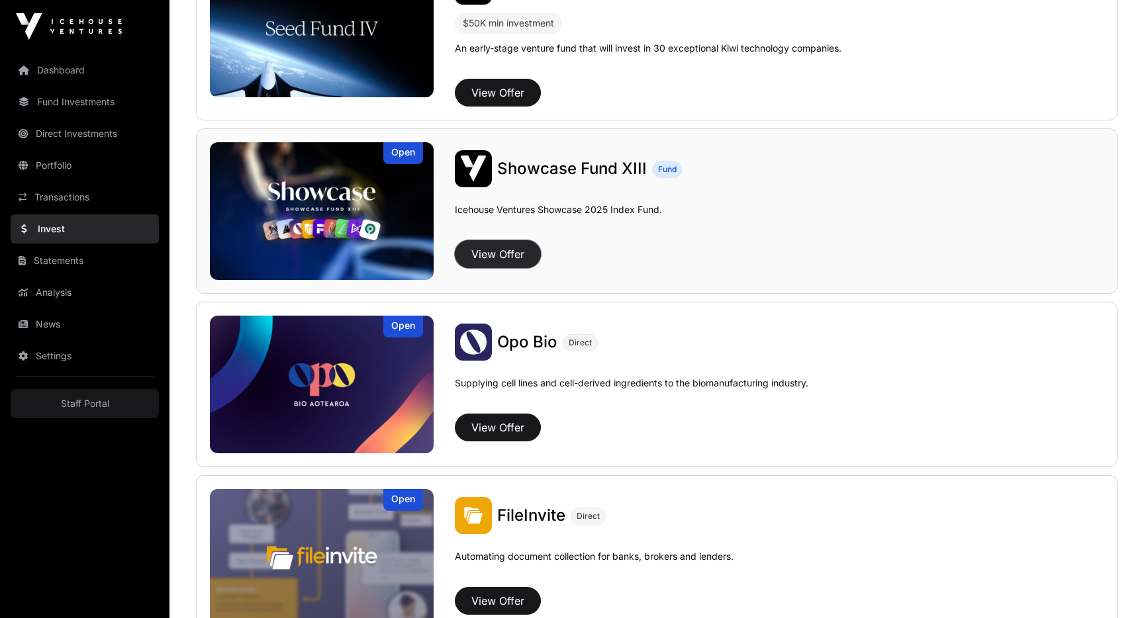
click at [491, 259] on button "View Offer" at bounding box center [498, 254] width 86 height 28
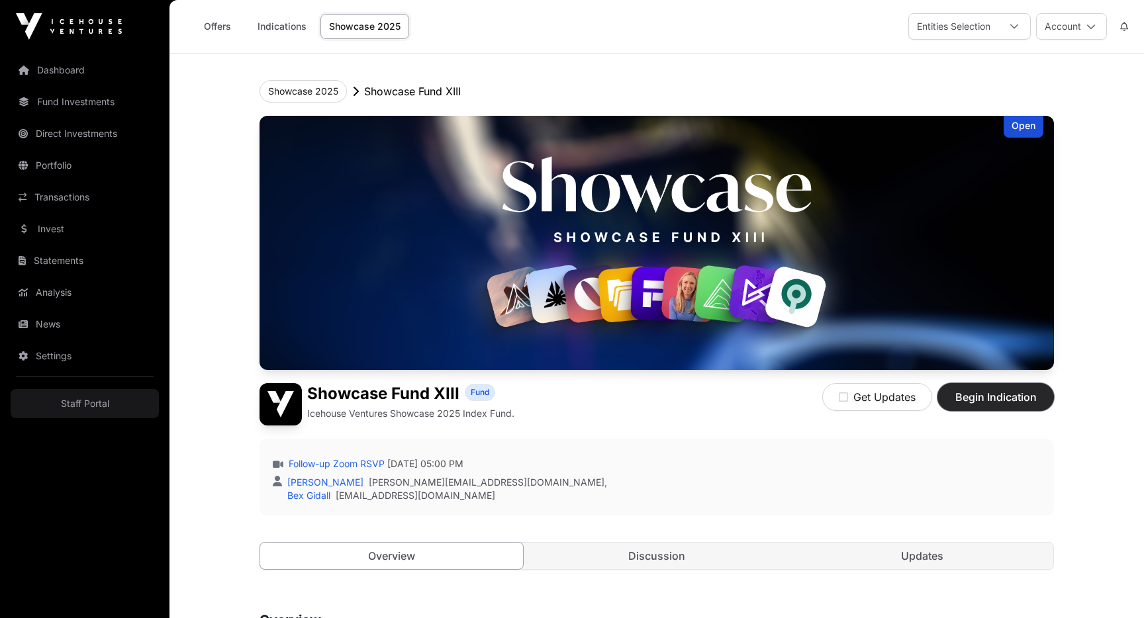
click at [987, 402] on span "Begin Indication" at bounding box center [995, 397] width 83 height 16
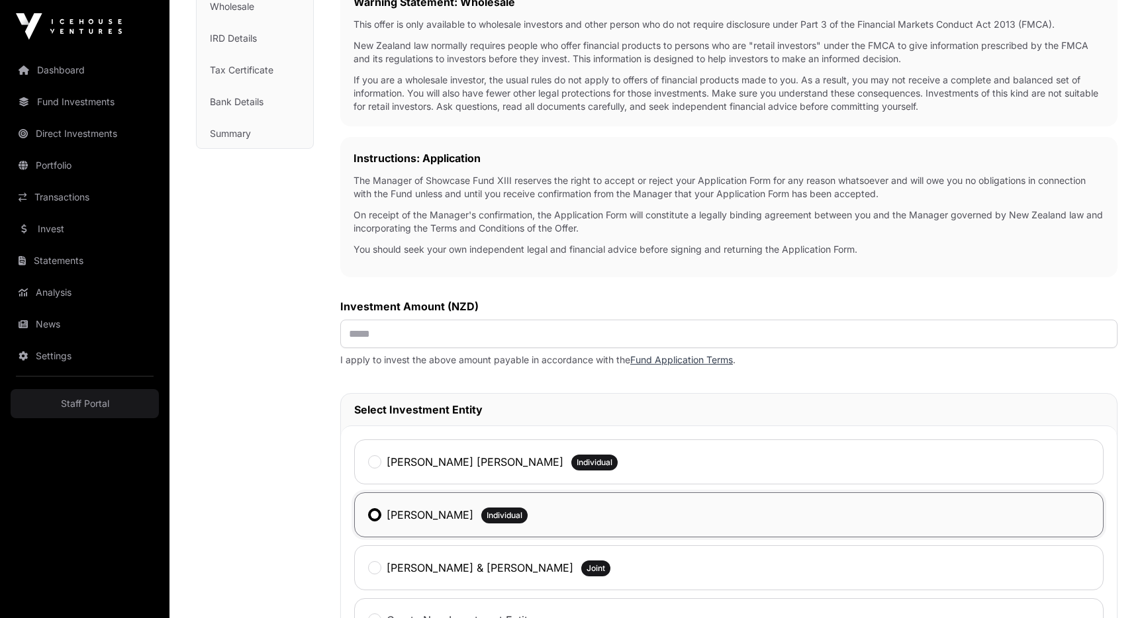
scroll to position [277, 0]
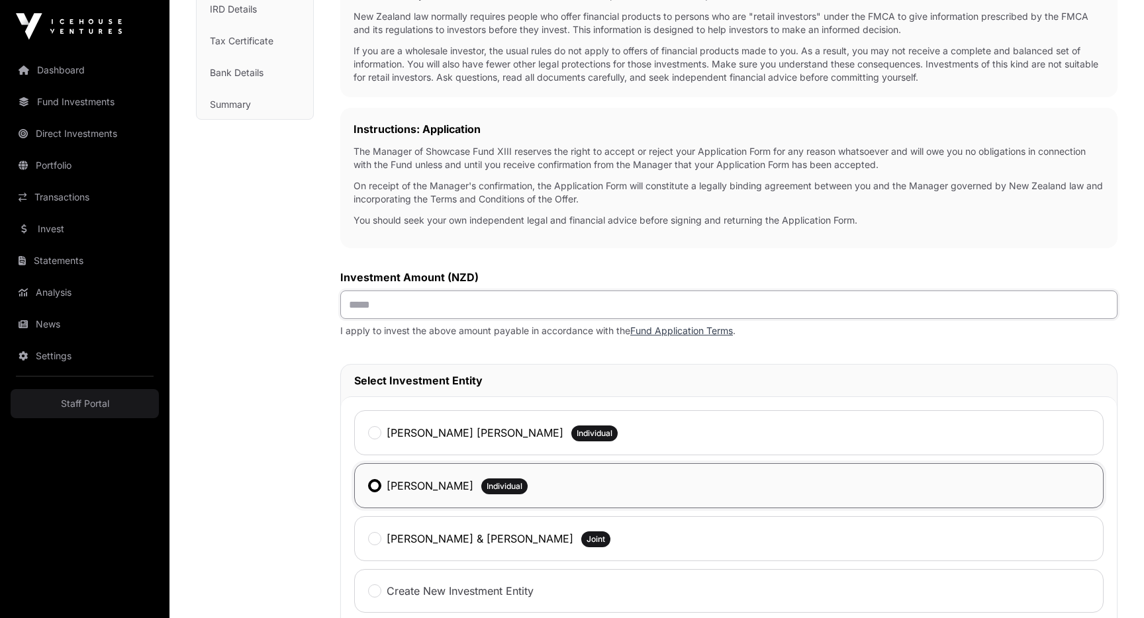
click at [480, 316] on input "text" at bounding box center [728, 305] width 777 height 28
type input "******"
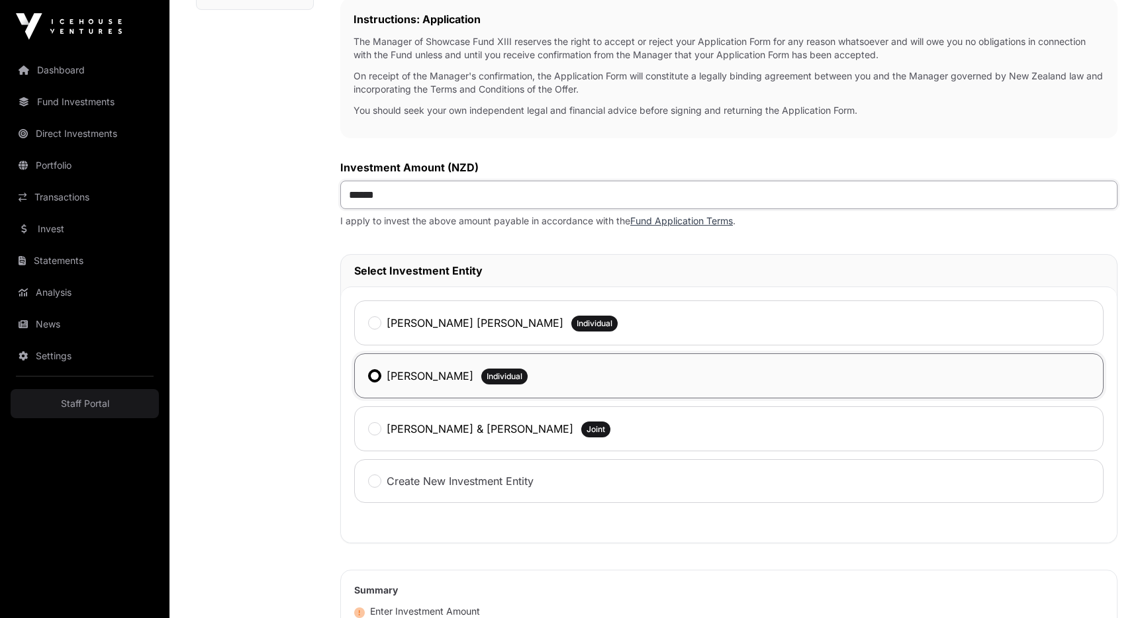
scroll to position [388, 0]
click at [468, 426] on label "[PERSON_NAME] & [PERSON_NAME]" at bounding box center [479, 428] width 187 height 16
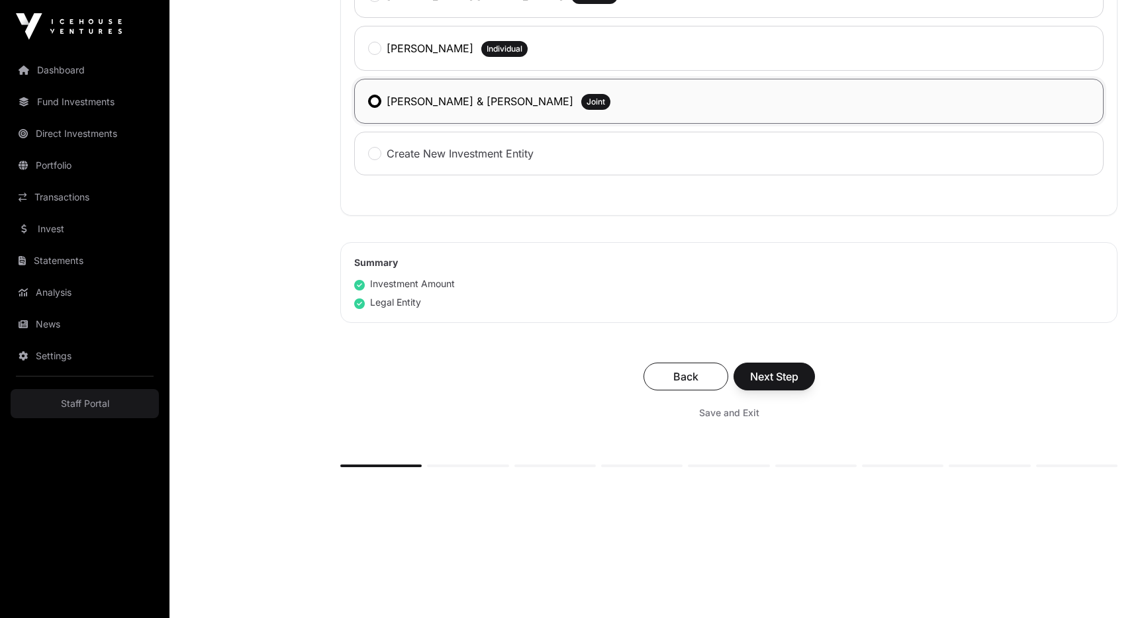
scroll to position [729, 0]
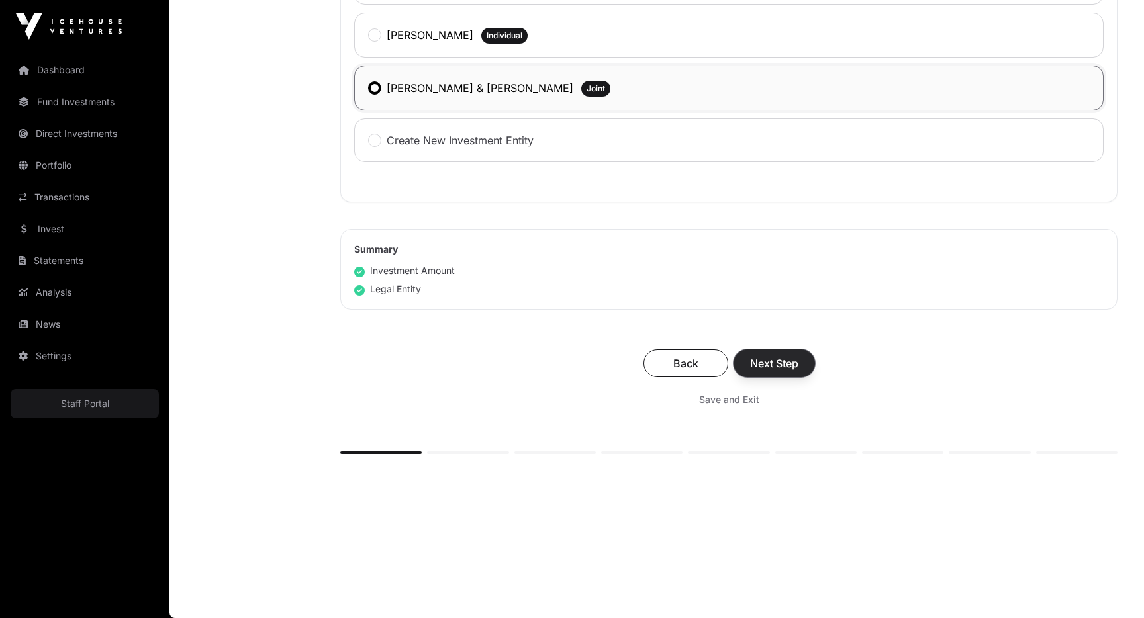
click at [778, 363] on span "Next Step" at bounding box center [774, 363] width 48 height 16
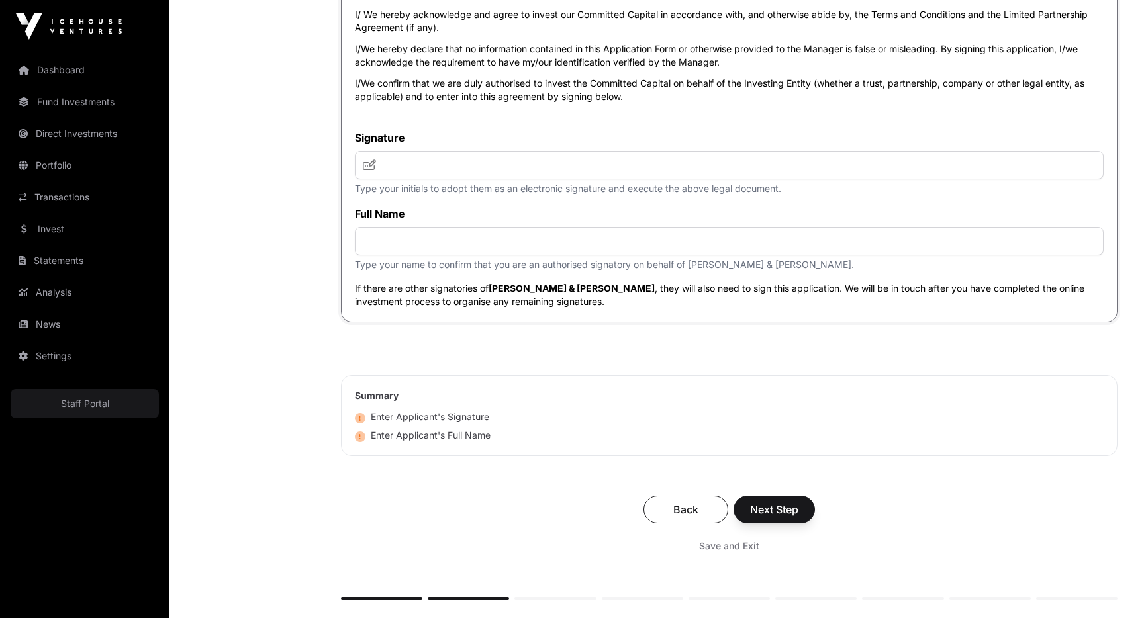
scroll to position [4429, 0]
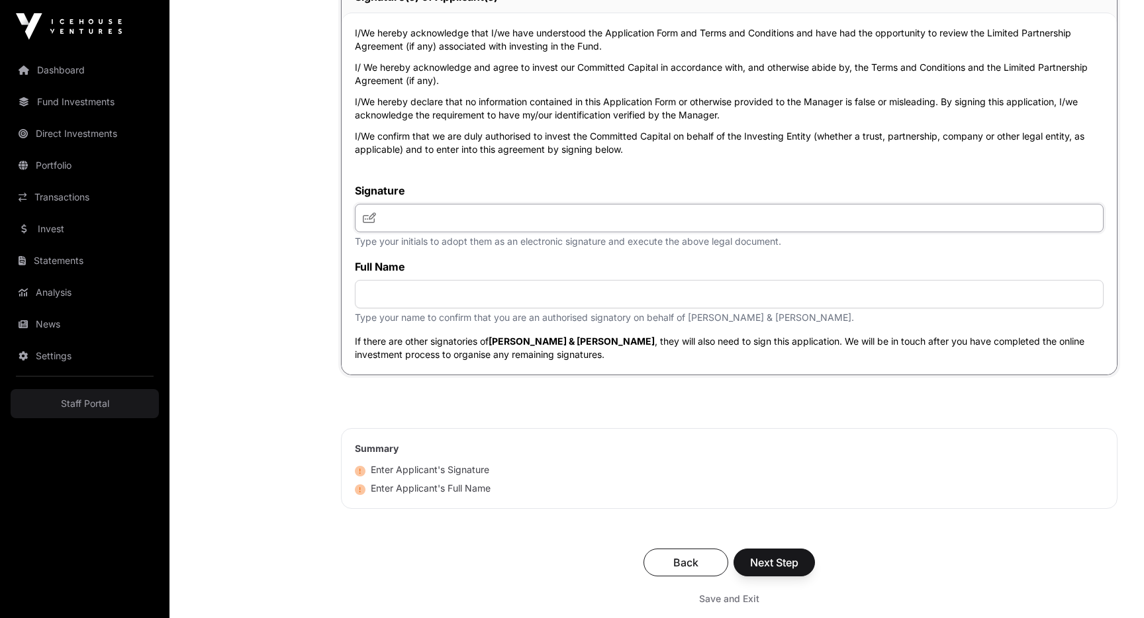
click at [376, 229] on input "text" at bounding box center [729, 218] width 748 height 28
type input "**"
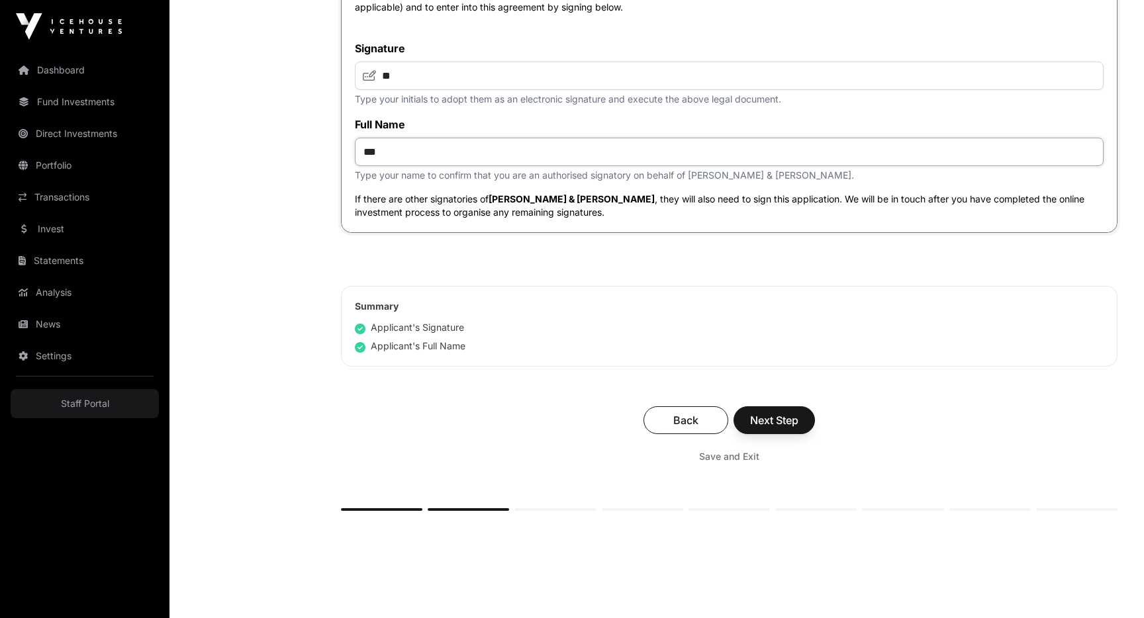
scroll to position [4594, 0]
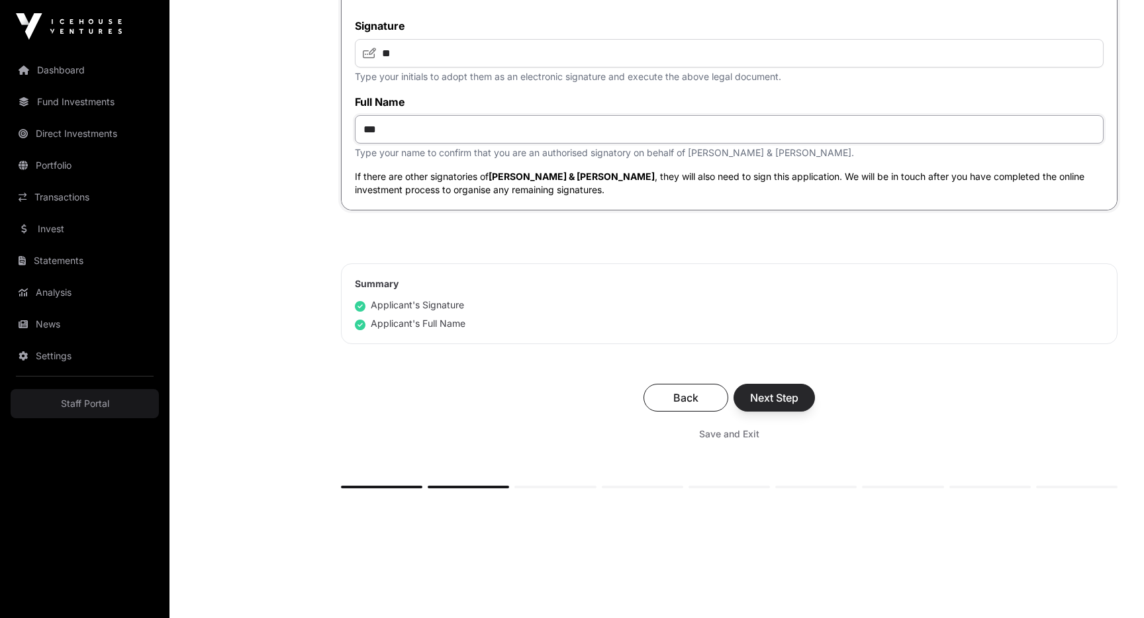
type input "***"
click at [788, 406] on span "Next Step" at bounding box center [774, 398] width 48 height 16
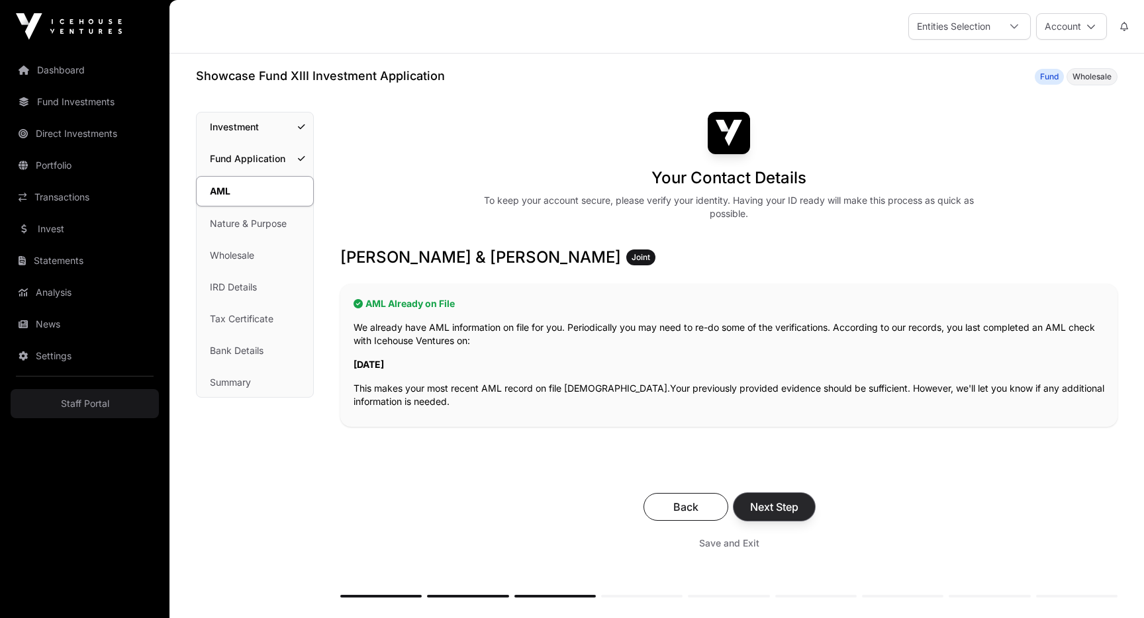
click at [768, 504] on span "Next Step" at bounding box center [774, 507] width 48 height 16
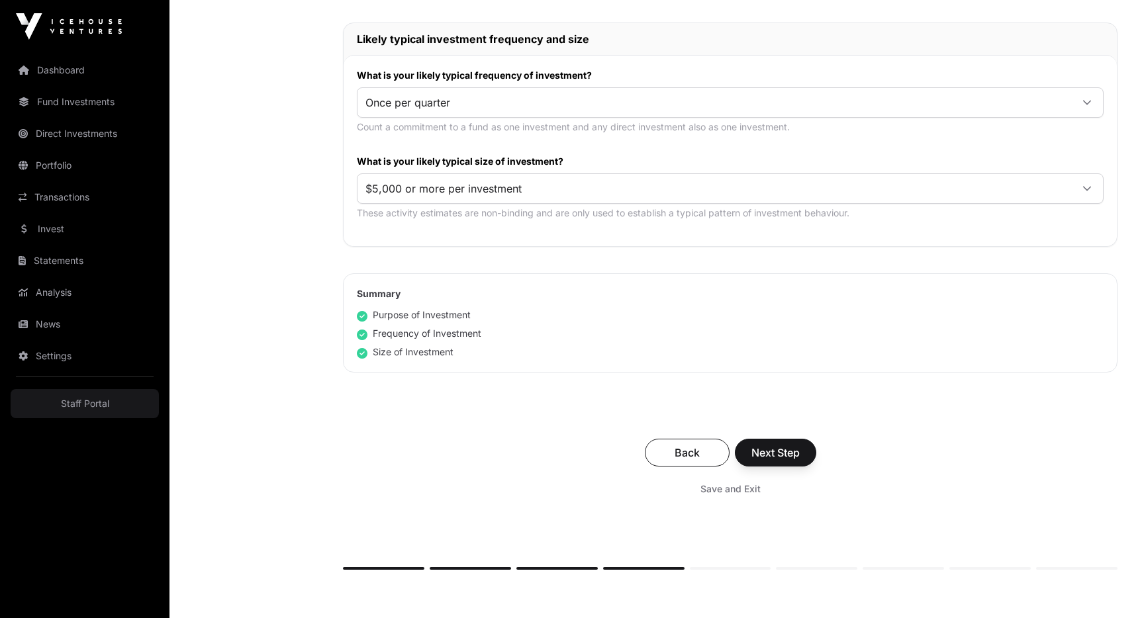
scroll to position [704, 0]
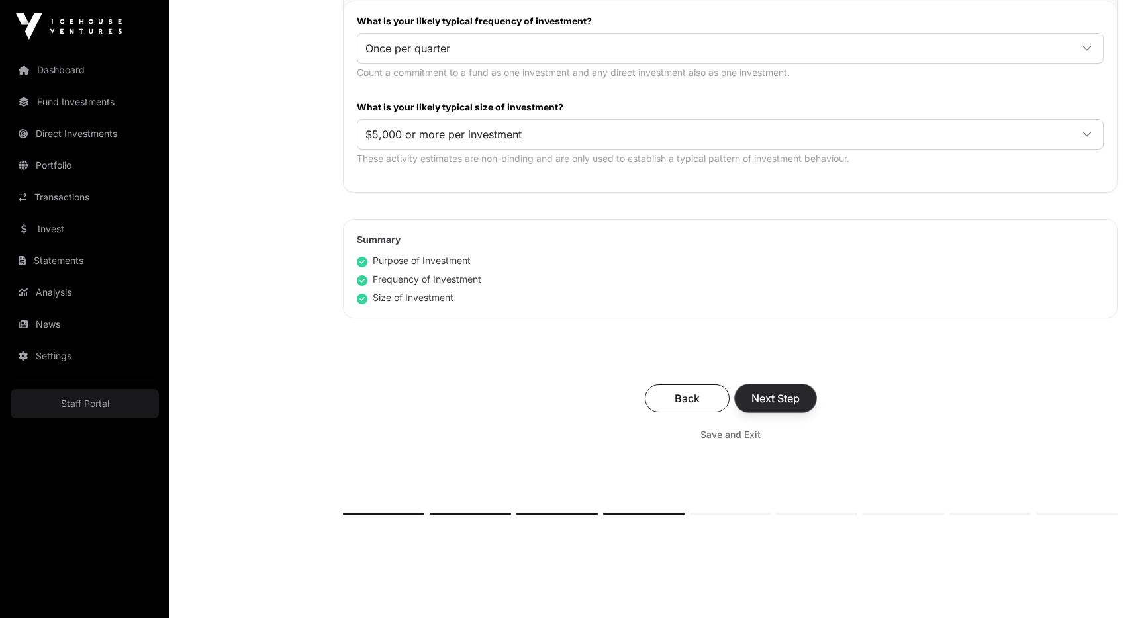
click at [796, 408] on button "Next Step" at bounding box center [775, 398] width 81 height 28
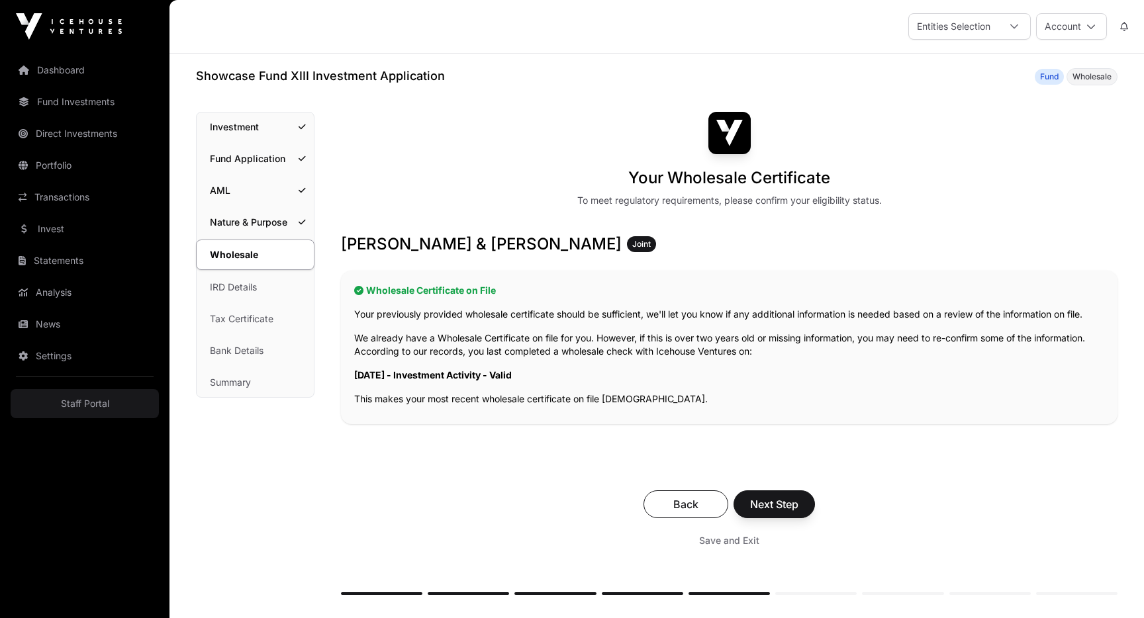
scroll to position [141, 0]
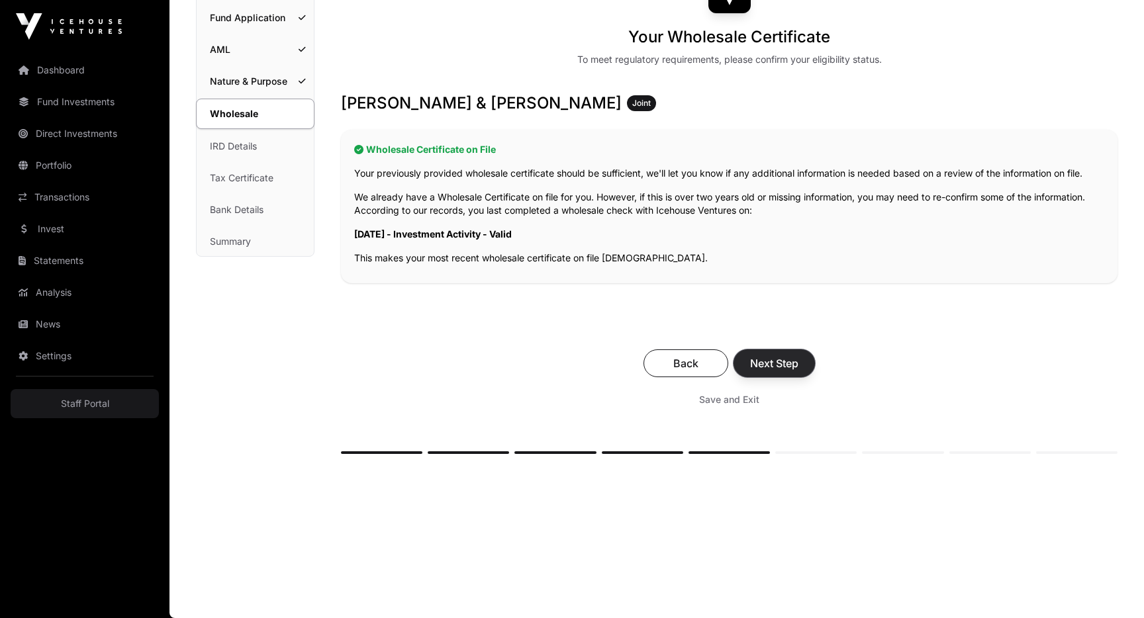
click at [778, 358] on span "Next Step" at bounding box center [774, 363] width 48 height 16
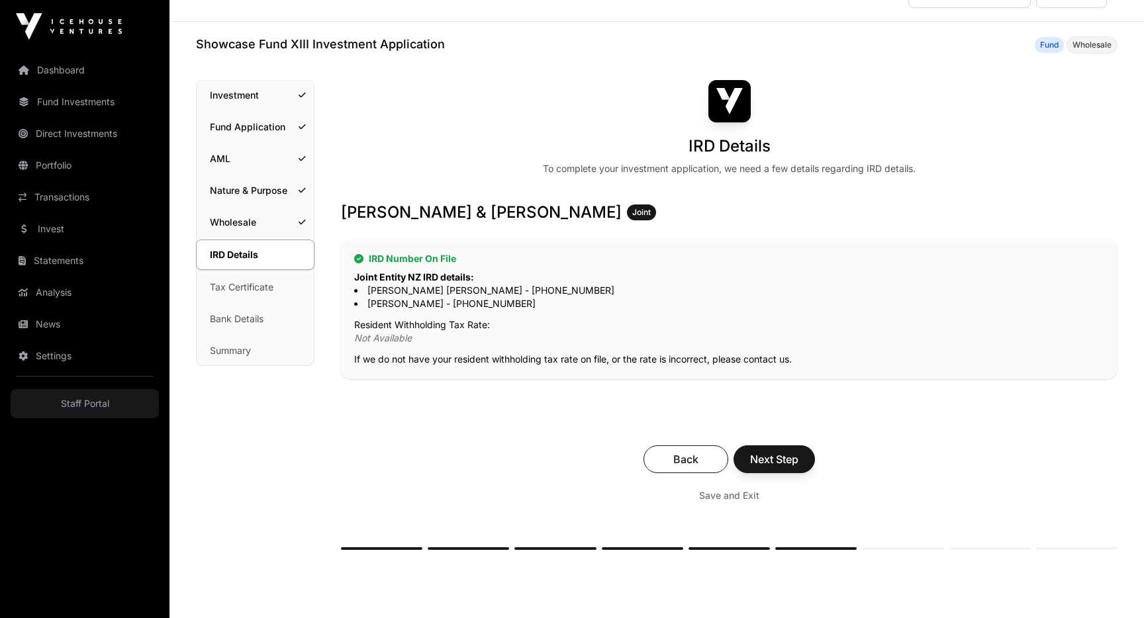
scroll to position [36, 0]
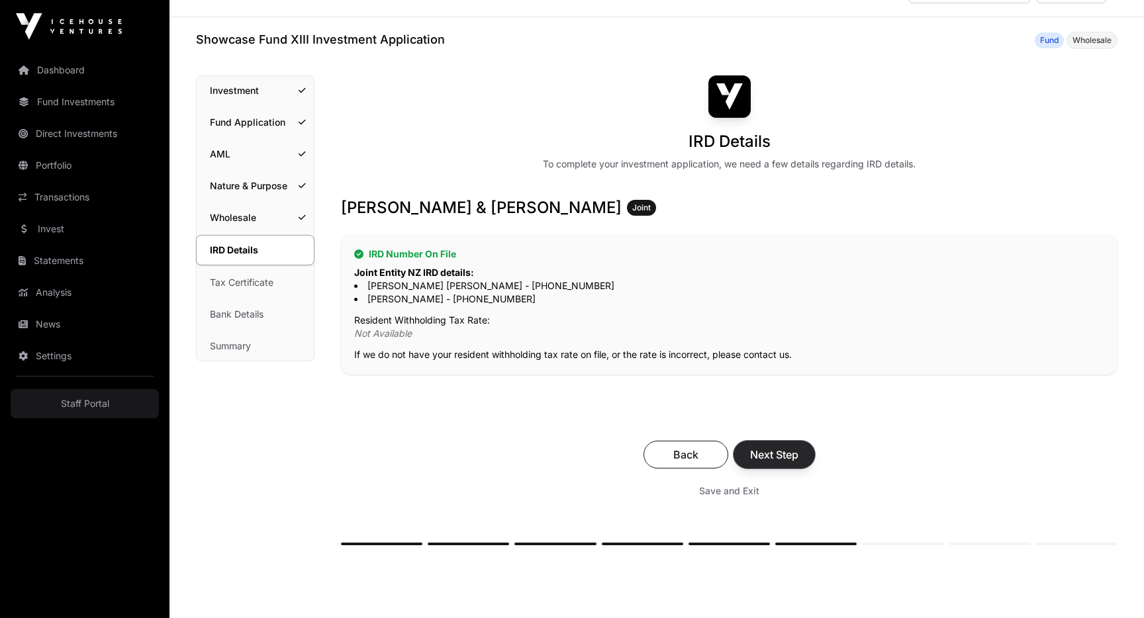
click at [778, 460] on span "Next Step" at bounding box center [774, 455] width 48 height 16
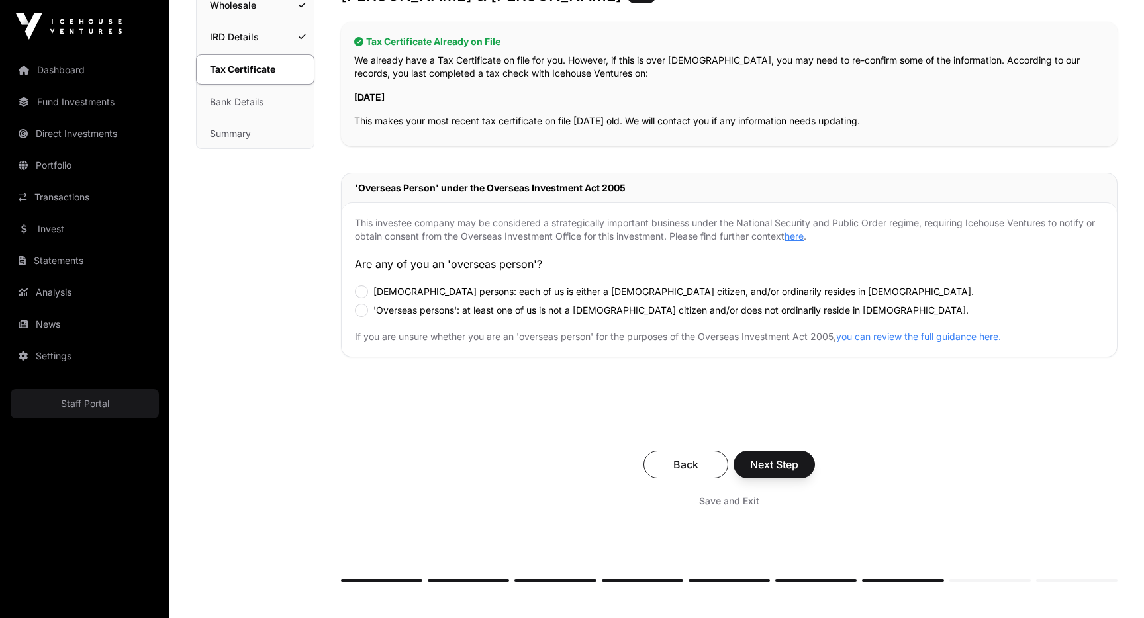
scroll to position [248, 0]
click at [671, 464] on span "Back" at bounding box center [686, 466] width 52 height 16
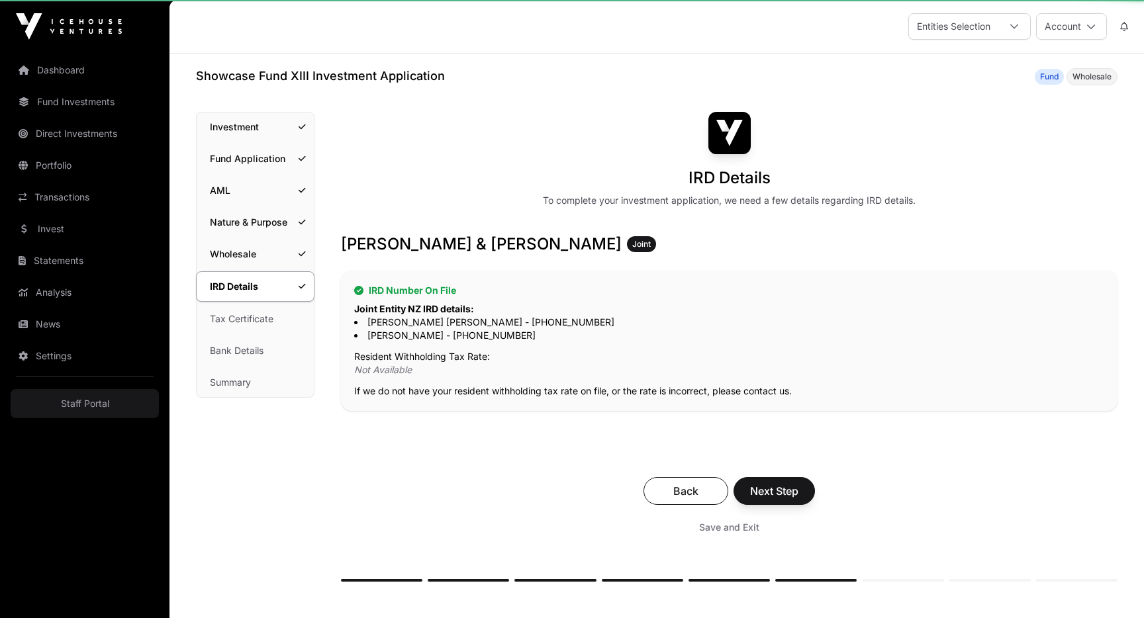
scroll to position [128, 0]
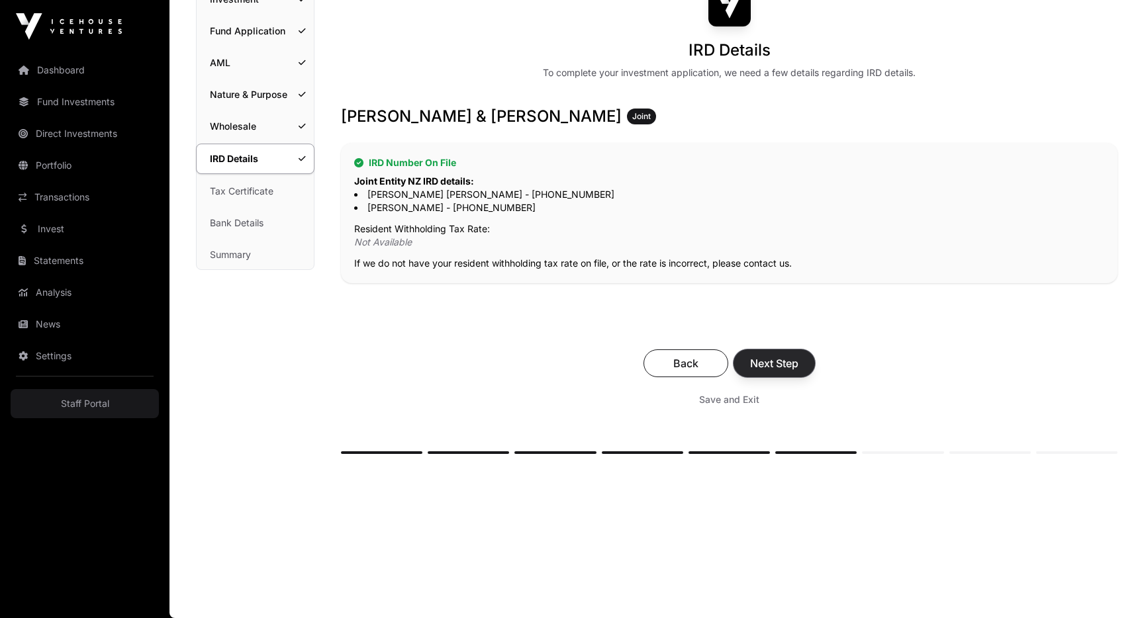
click at [784, 360] on span "Next Step" at bounding box center [774, 363] width 48 height 16
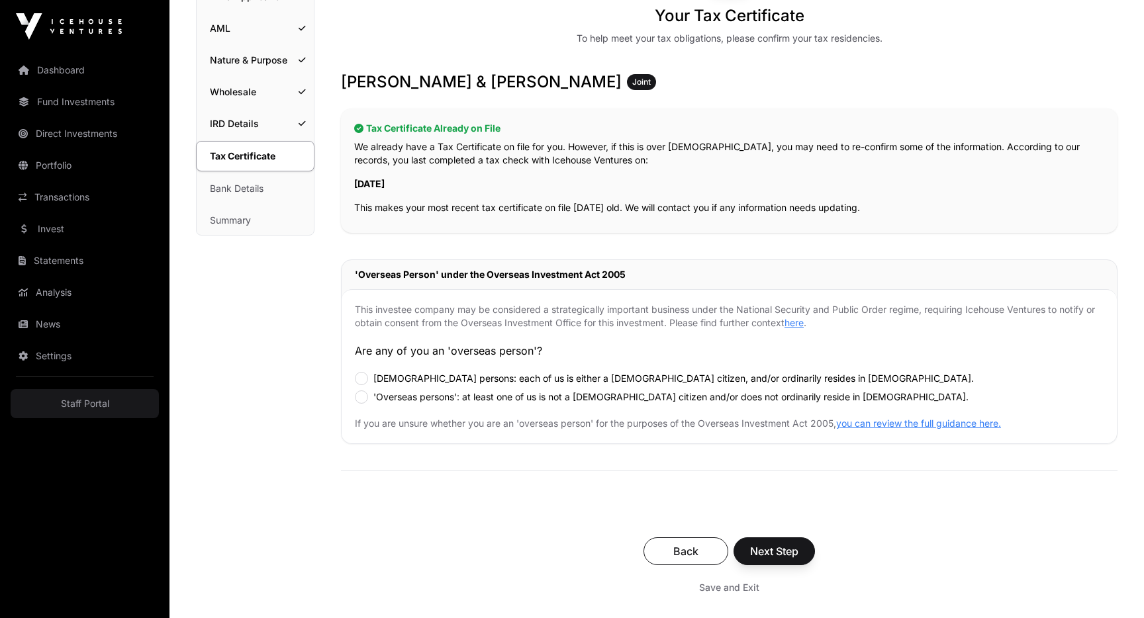
scroll to position [176, 0]
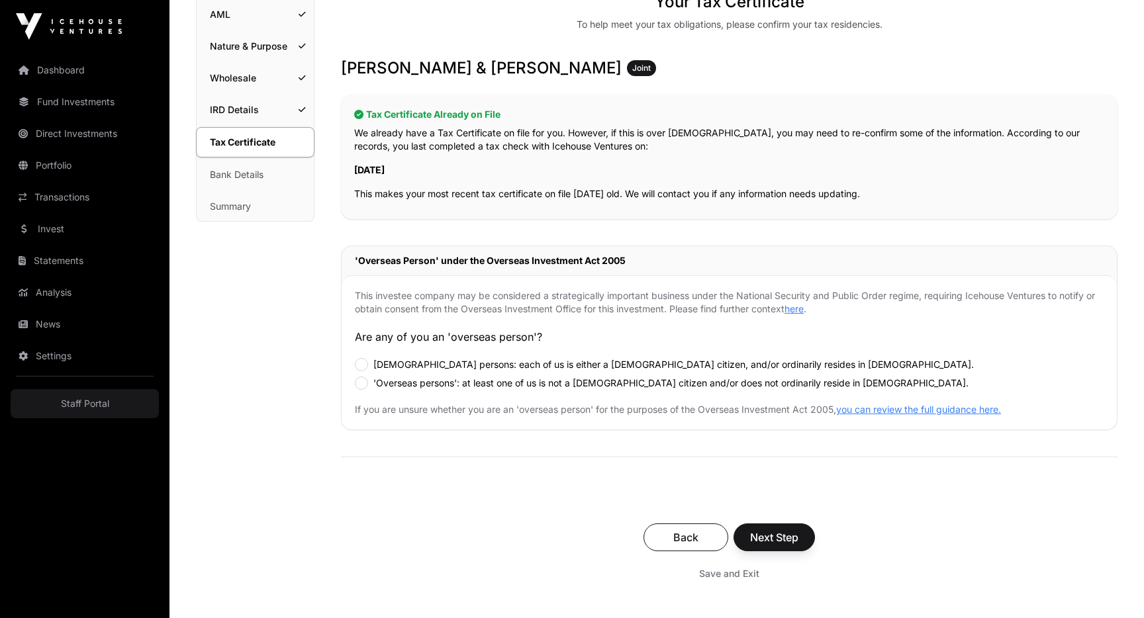
click at [552, 367] on label "[DEMOGRAPHIC_DATA] persons: each of us is either a [DEMOGRAPHIC_DATA] citizen, …" at bounding box center [673, 364] width 600 height 13
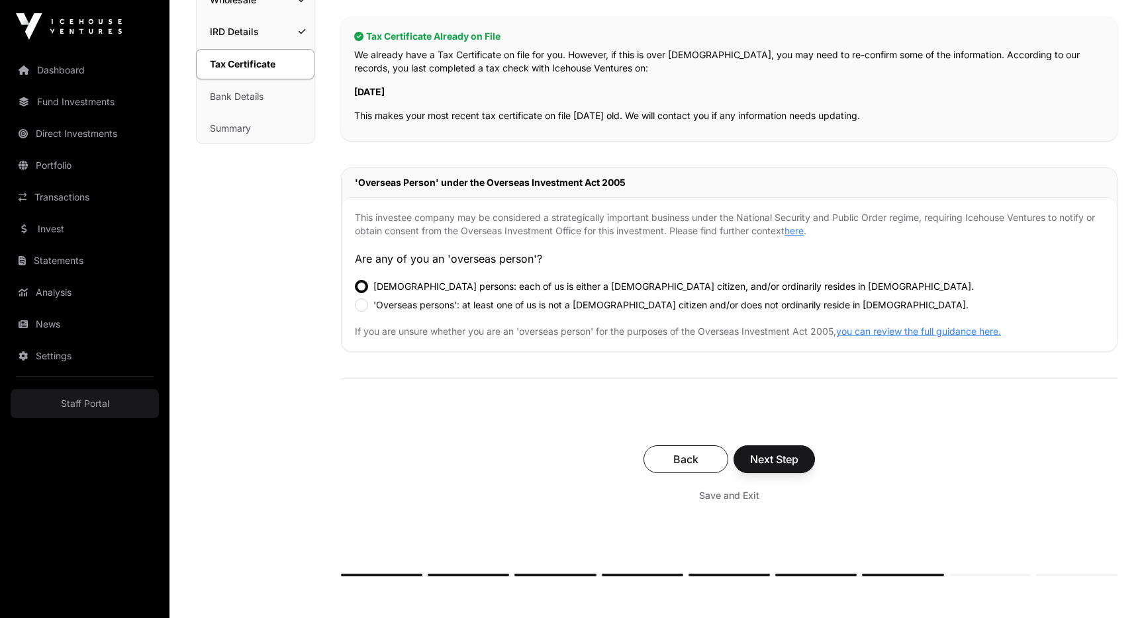
scroll to position [272, 0]
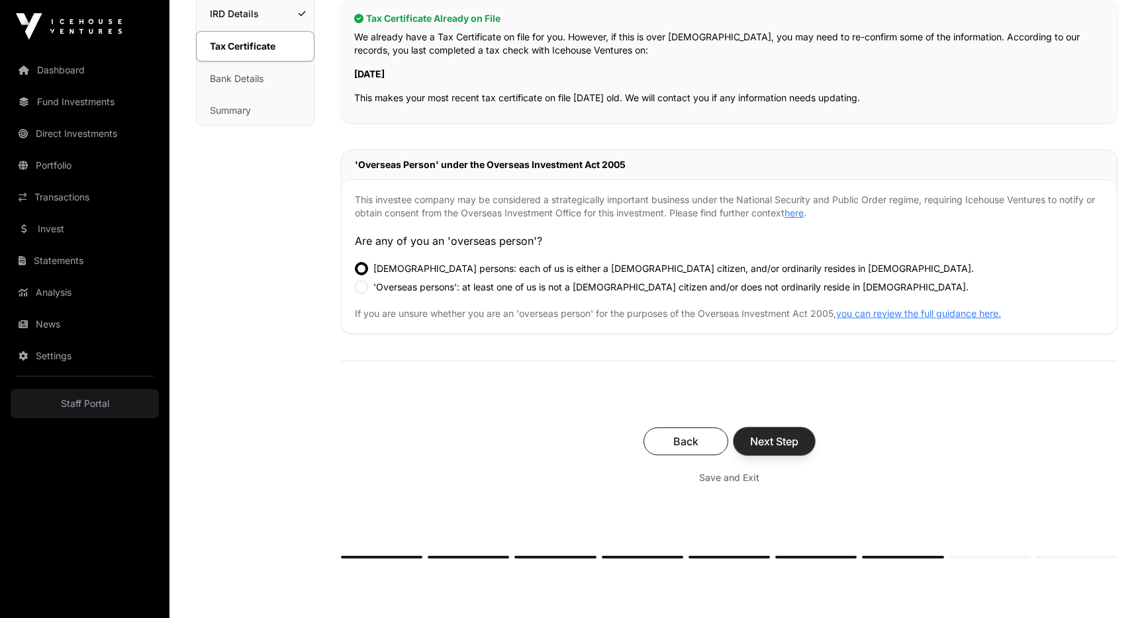
click at [784, 445] on span "Next Step" at bounding box center [774, 441] width 48 height 16
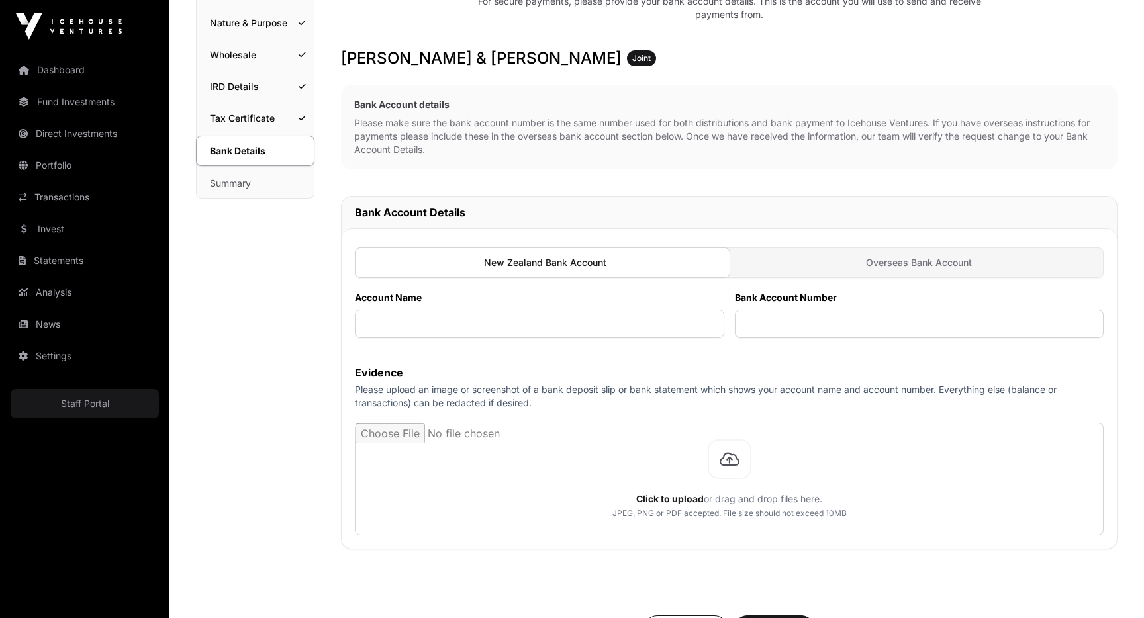
scroll to position [467, 0]
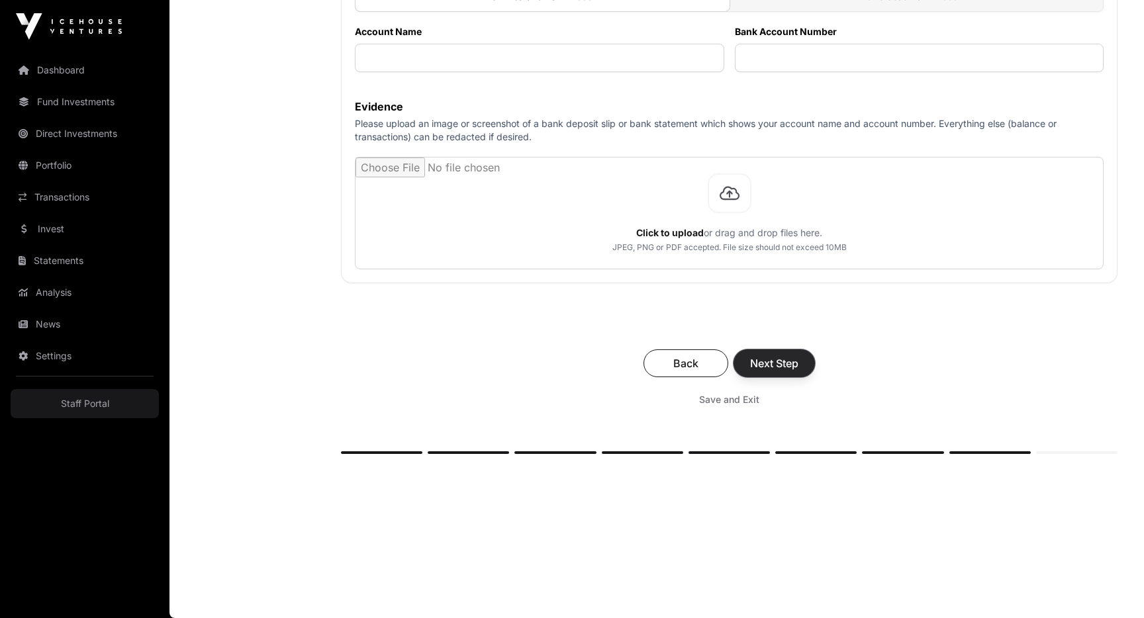
click at [789, 364] on span "Next Step" at bounding box center [774, 363] width 48 height 16
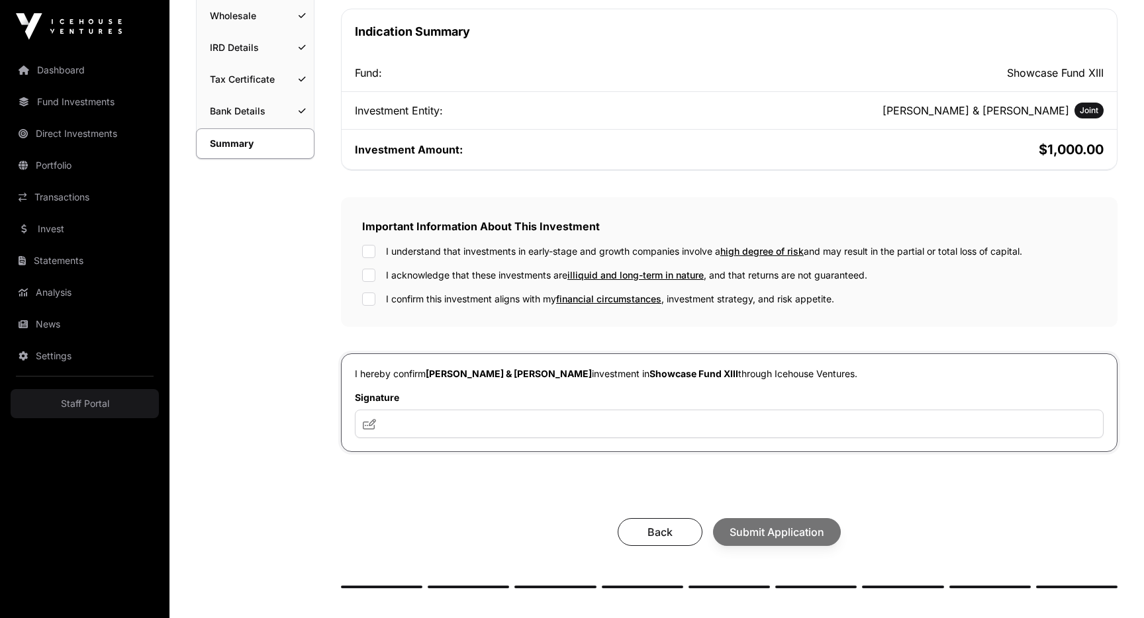
scroll to position [274, 0]
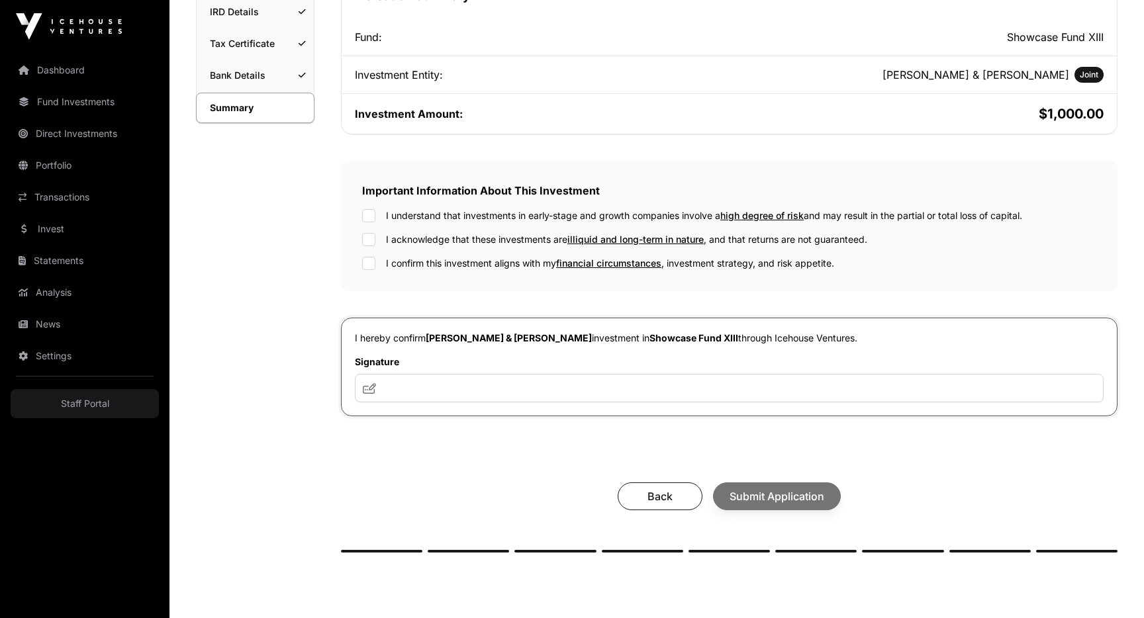
click at [392, 215] on label "I understand that investments in early-stage and growth companies involve a hig…" at bounding box center [704, 215] width 636 height 13
click at [400, 240] on label "I acknowledge that these investments are illiquid and long-term in nature , and…" at bounding box center [626, 239] width 481 height 13
click at [401, 261] on label "I confirm this investment aligns with my financial circumstances , investment s…" at bounding box center [610, 263] width 448 height 13
click at [410, 381] on input "text" at bounding box center [729, 388] width 748 height 28
type input "**"
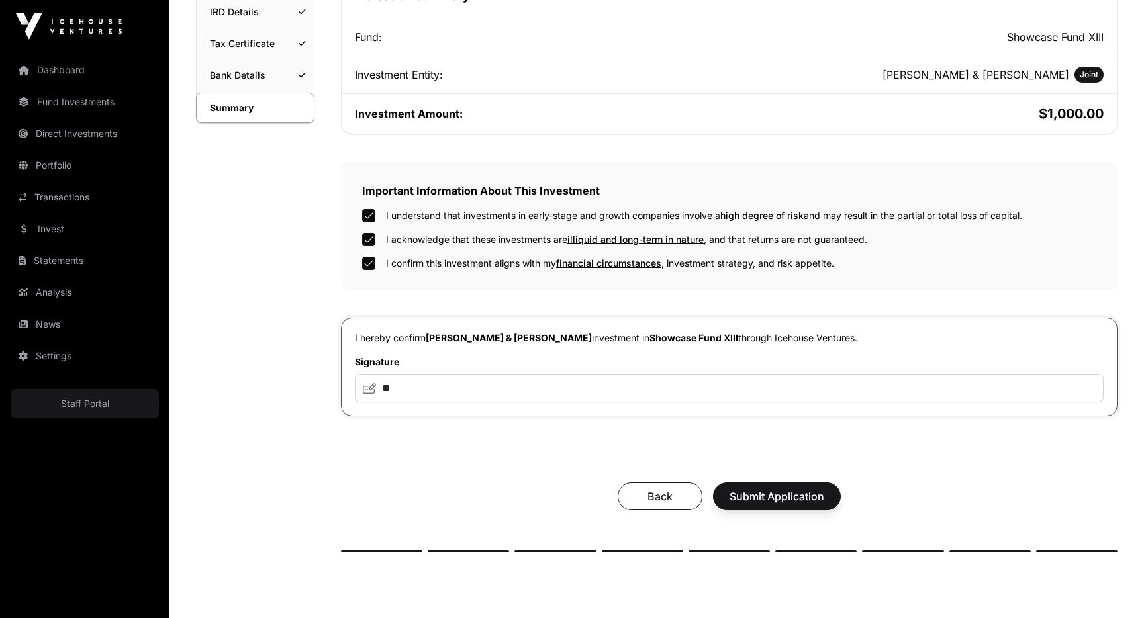
click at [424, 444] on div "Your investment summary Take a moment to check your investment documents and co…" at bounding box center [729, 195] width 776 height 715
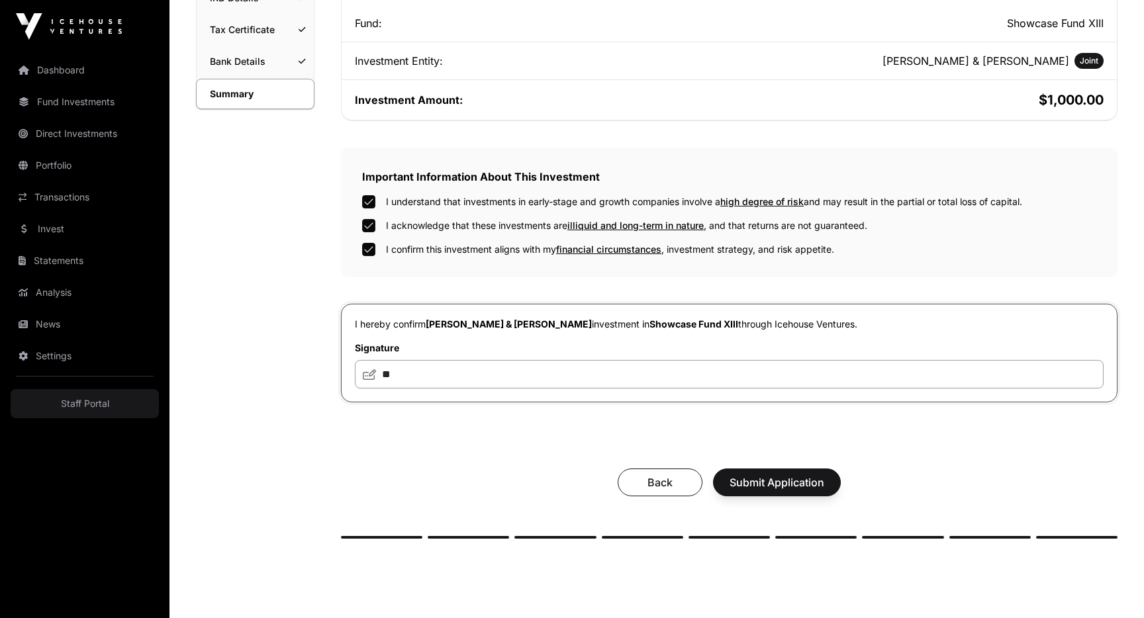
scroll to position [375, 0]
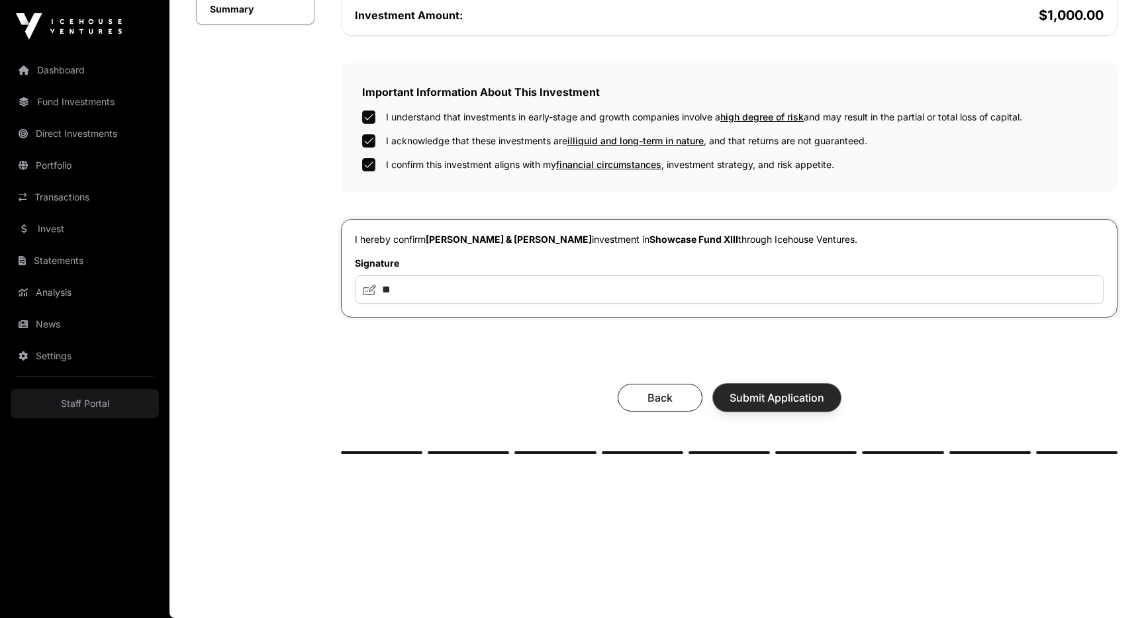
click at [754, 401] on span "Submit Application" at bounding box center [776, 398] width 95 height 16
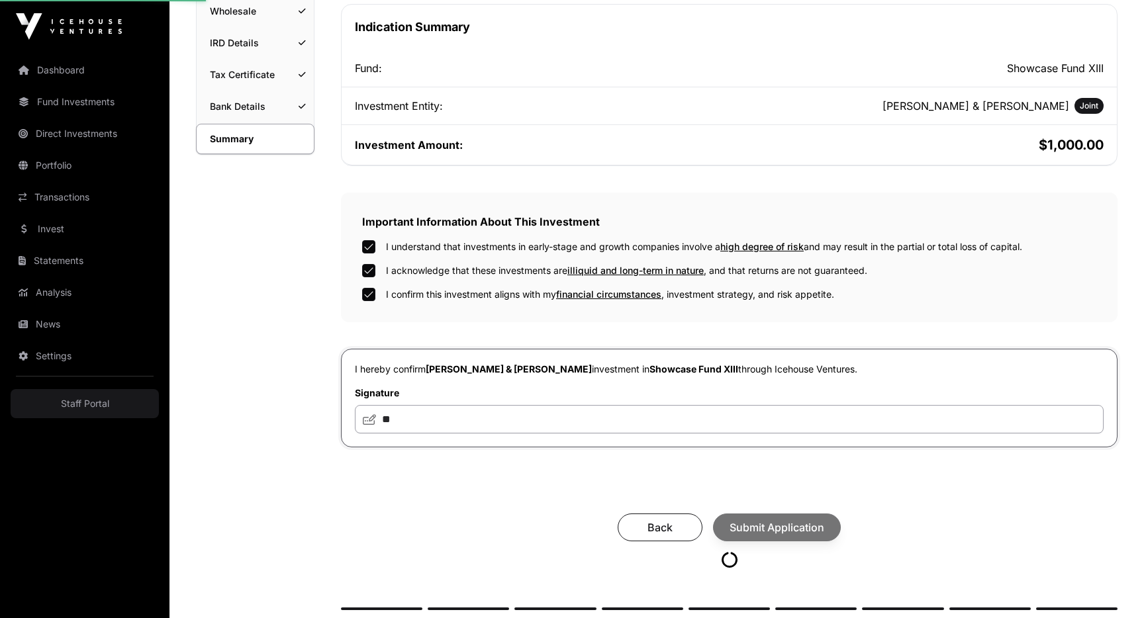
scroll to position [0, 0]
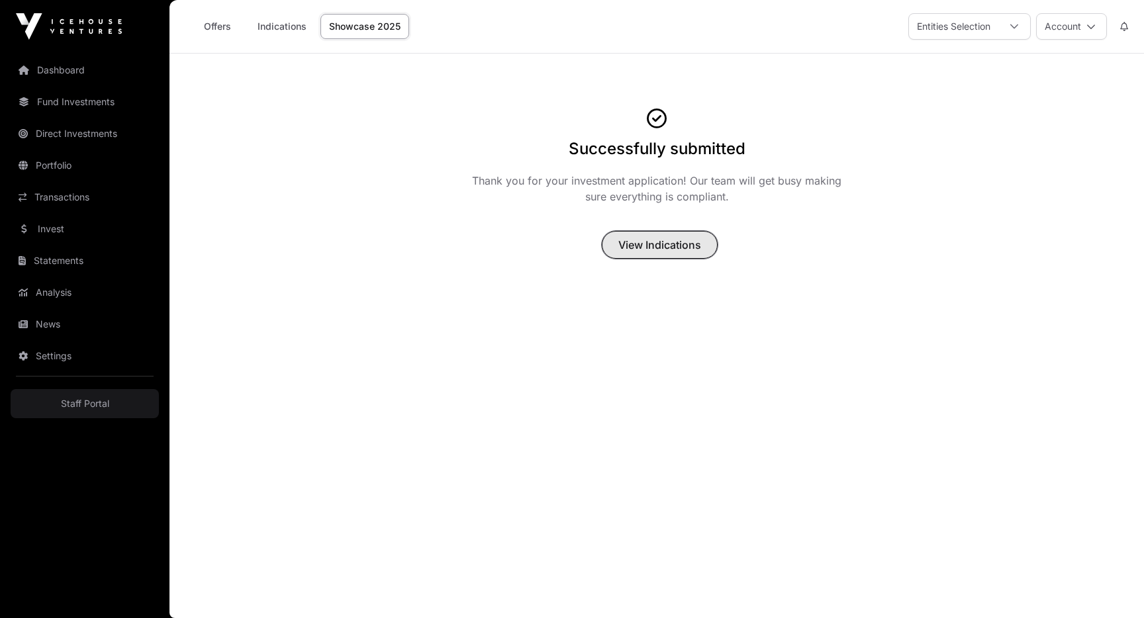
click at [645, 249] on span "View Indications" at bounding box center [659, 245] width 83 height 16
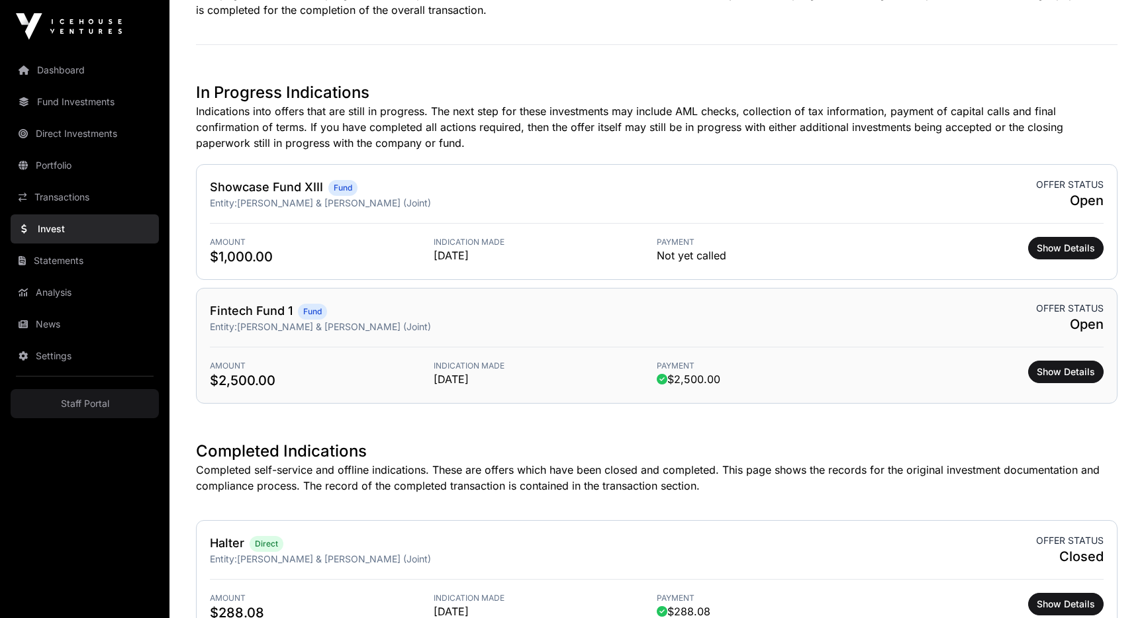
scroll to position [362, 0]
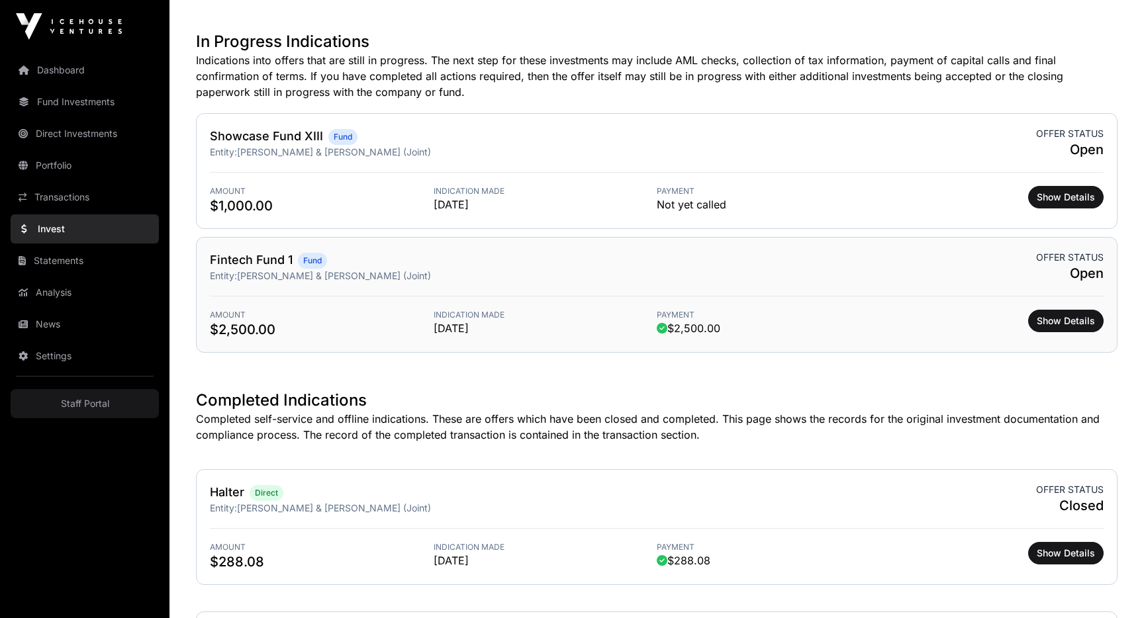
click at [876, 266] on div "Fintech Fund 1 Fund Entity: [PERSON_NAME] & [PERSON_NAME] (Joint) Offer status …" at bounding box center [656, 267] width 893 height 32
click at [787, 130] on div "Showcase Fund XIII Fund Entity: [PERSON_NAME] & [PERSON_NAME] (Joint) Offer sta…" at bounding box center [656, 143] width 893 height 32
